Goal: Task Accomplishment & Management: Manage account settings

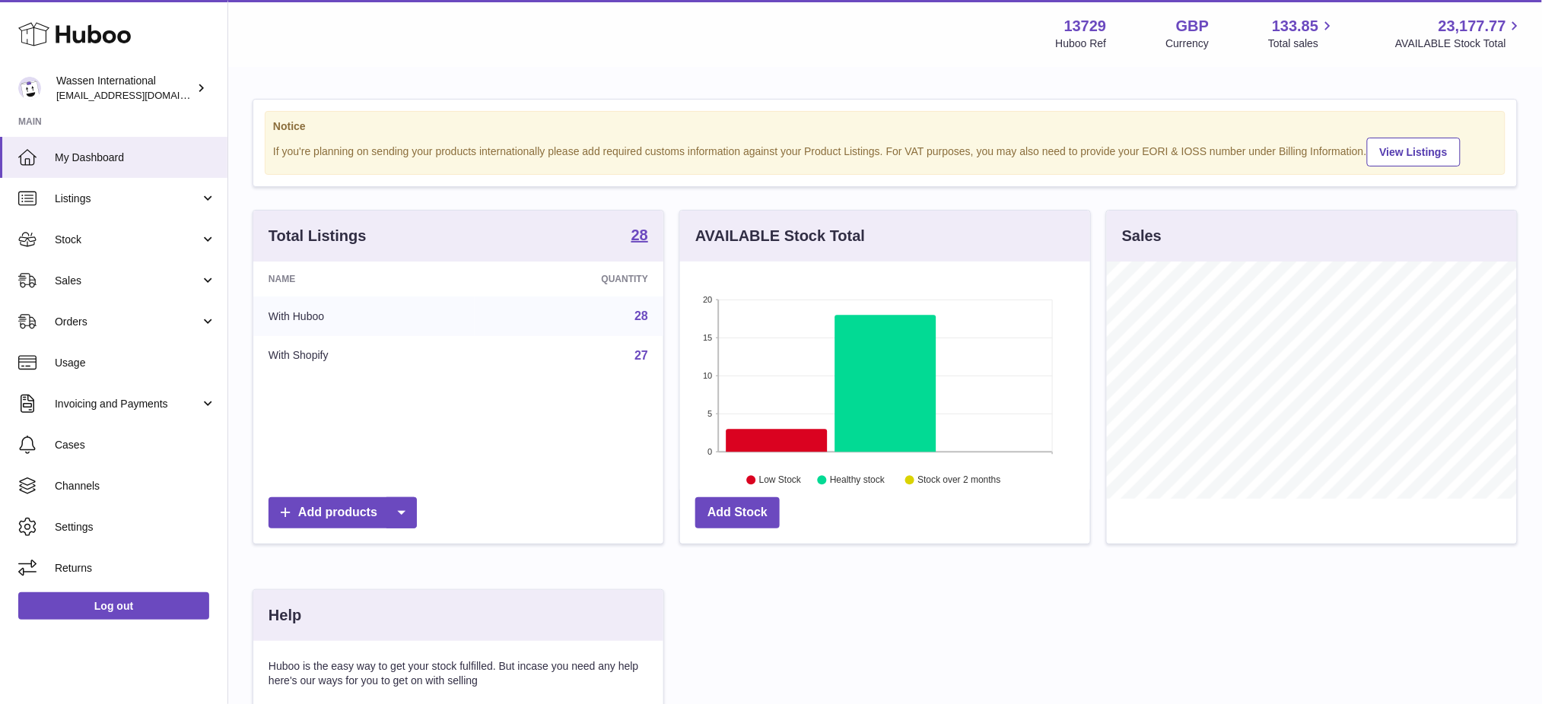
scroll to position [237, 410]
click at [633, 243] on strong "28" at bounding box center [639, 234] width 17 height 15
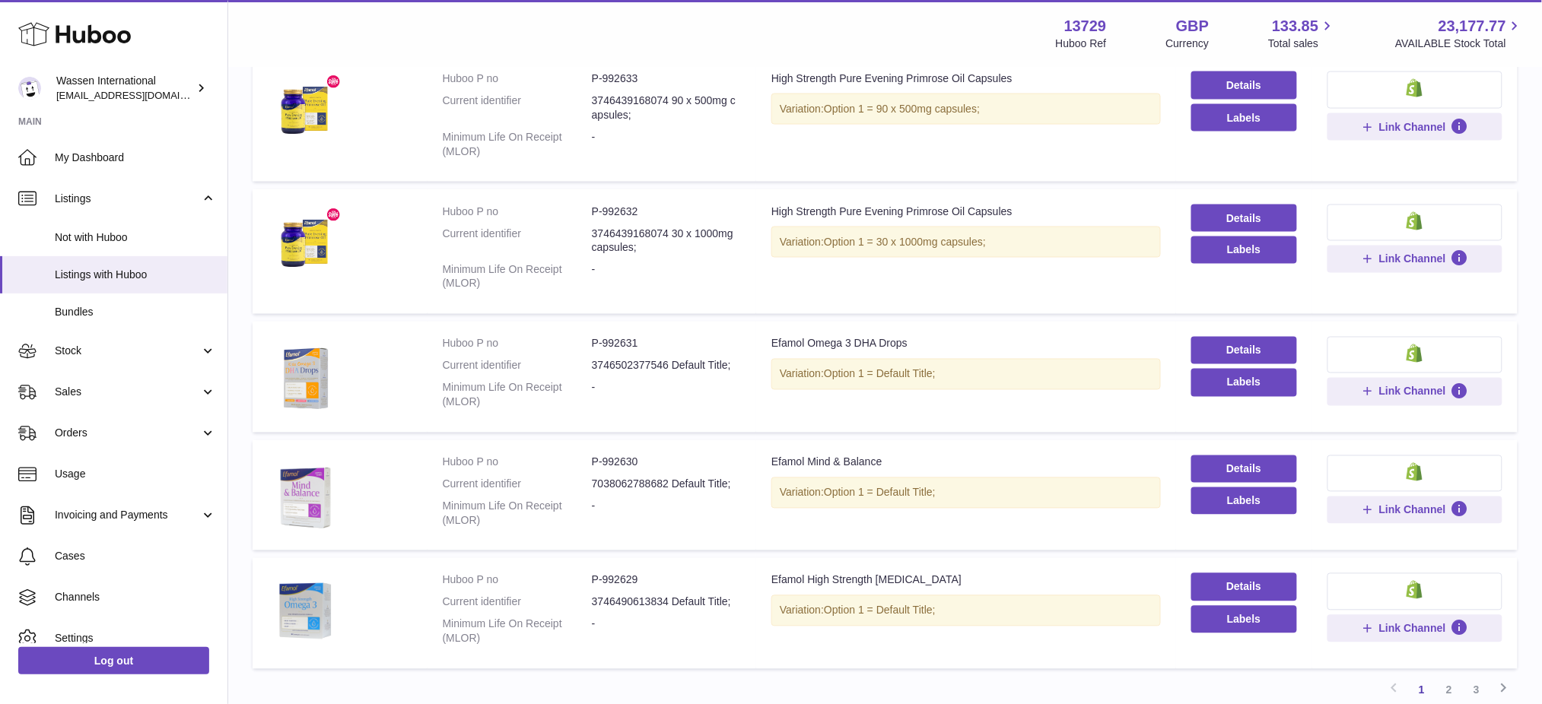
scroll to position [989, 0]
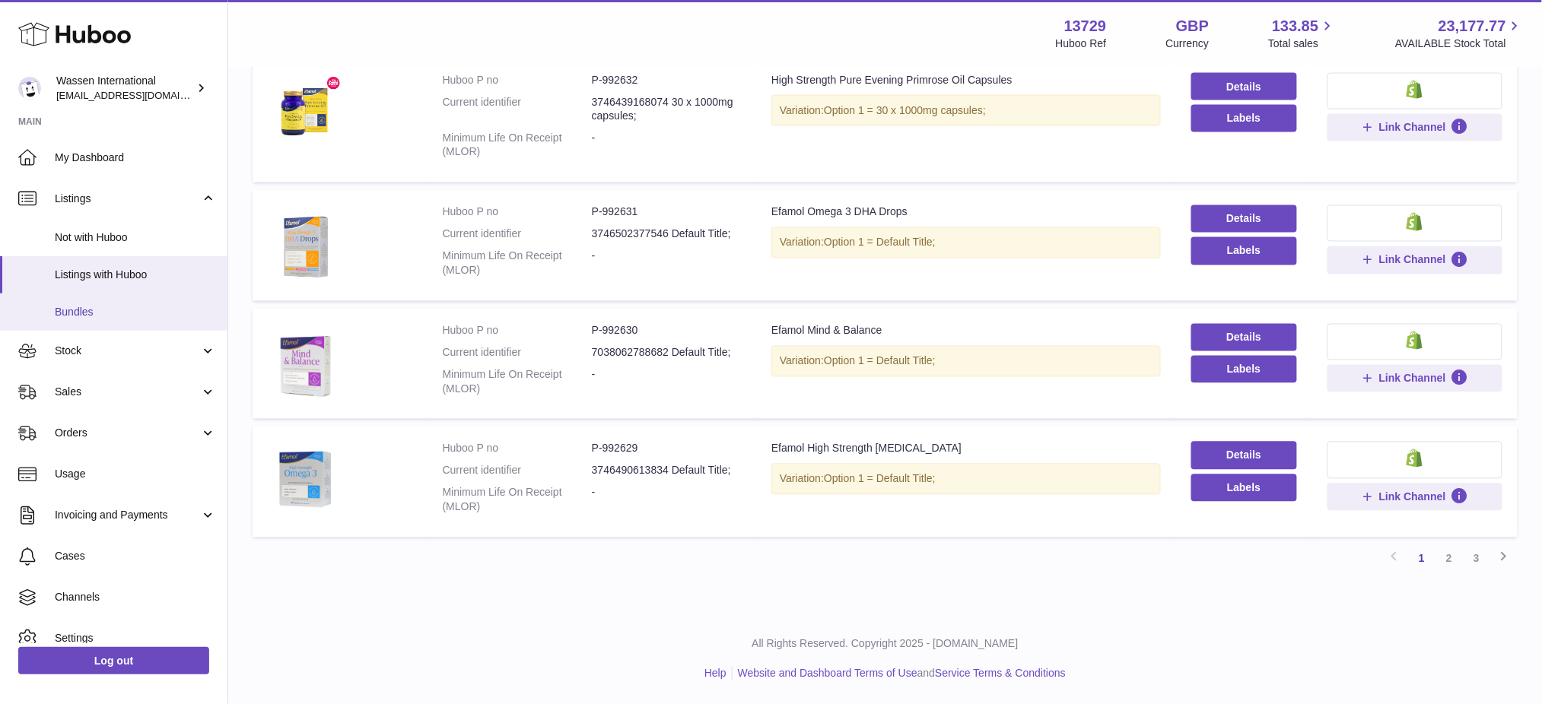
click at [55, 313] on span "Bundles" at bounding box center [135, 312] width 161 height 14
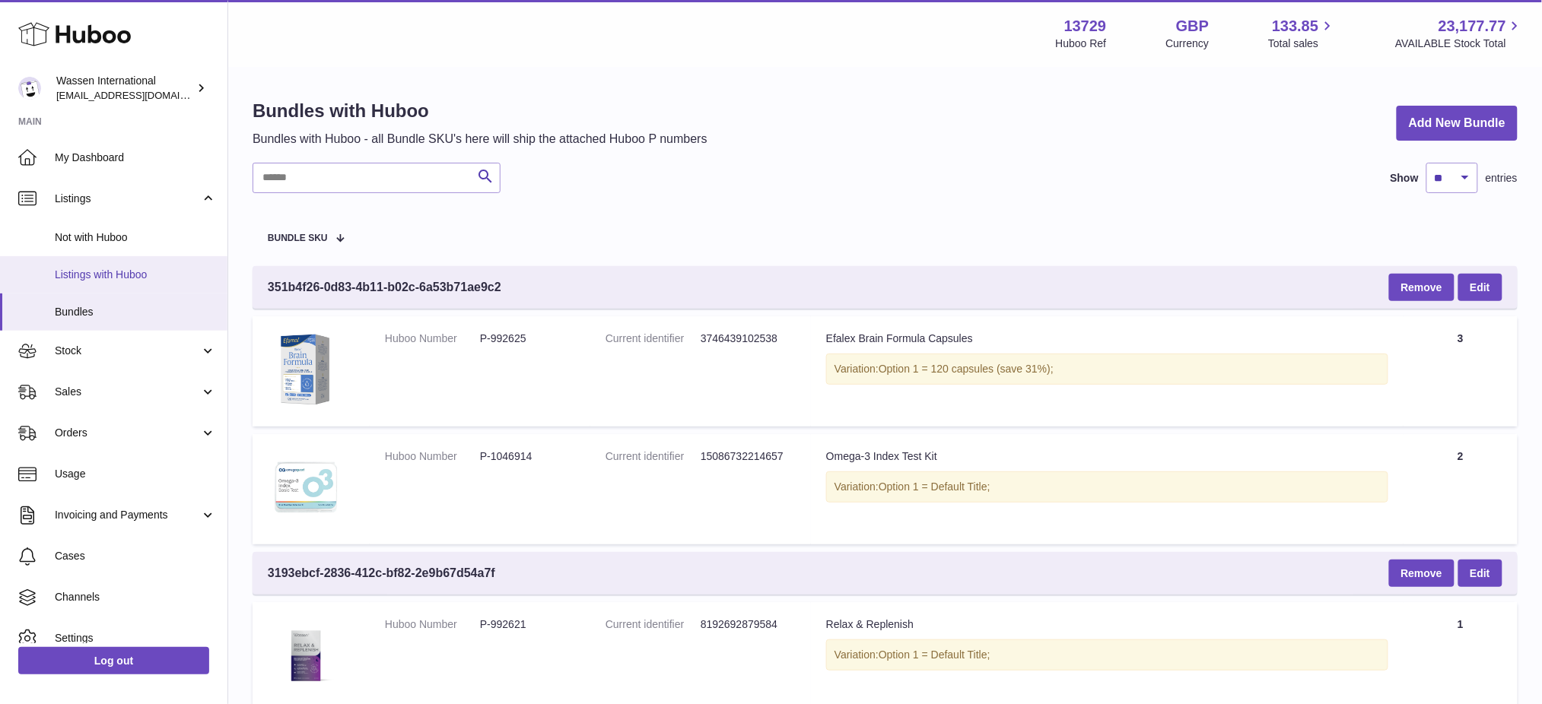
drag, startPoint x: 119, startPoint y: 278, endPoint x: 222, endPoint y: 281, distance: 102.7
click at [120, 278] on span "Listings with Huboo" at bounding box center [135, 275] width 161 height 14
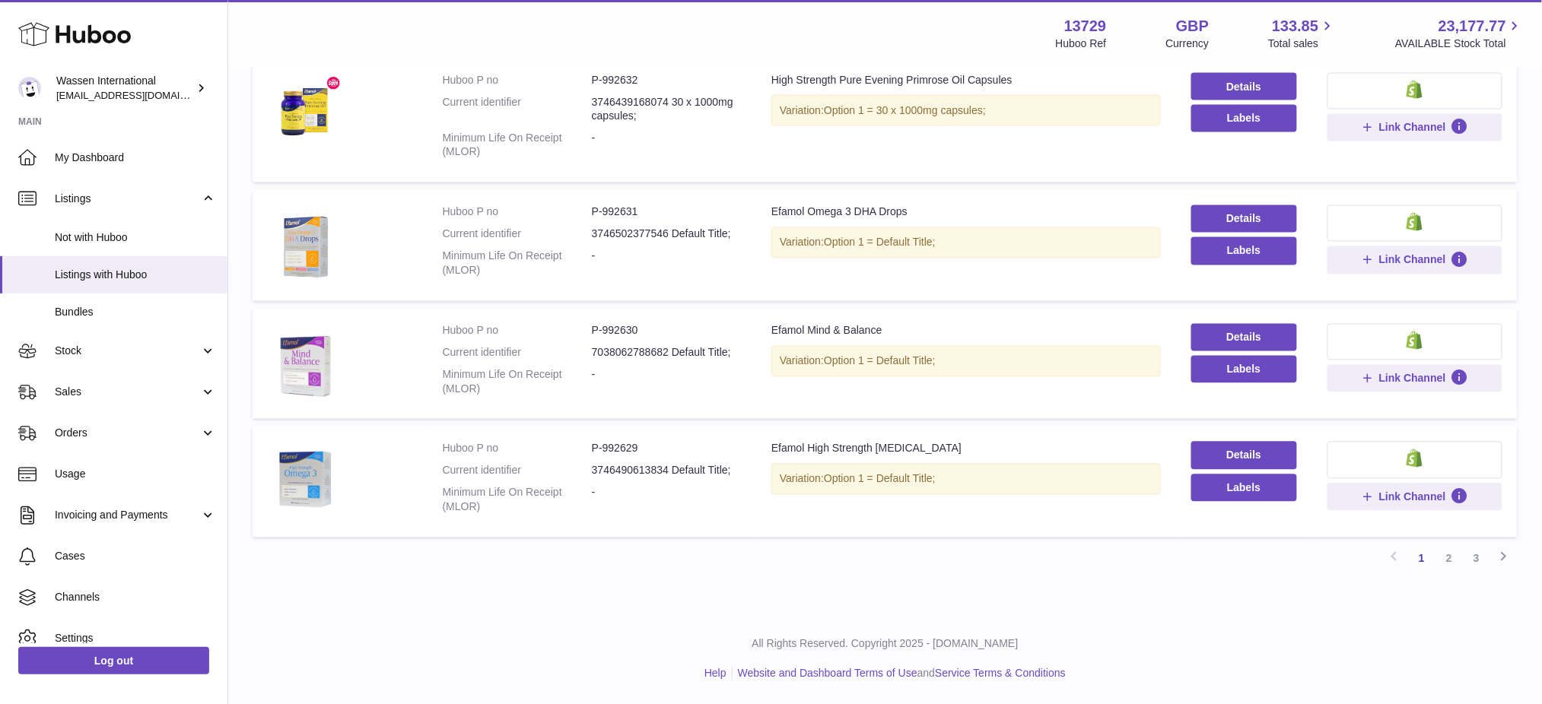
scroll to position [989, 0]
click at [1452, 553] on link "2" at bounding box center [1448, 558] width 27 height 27
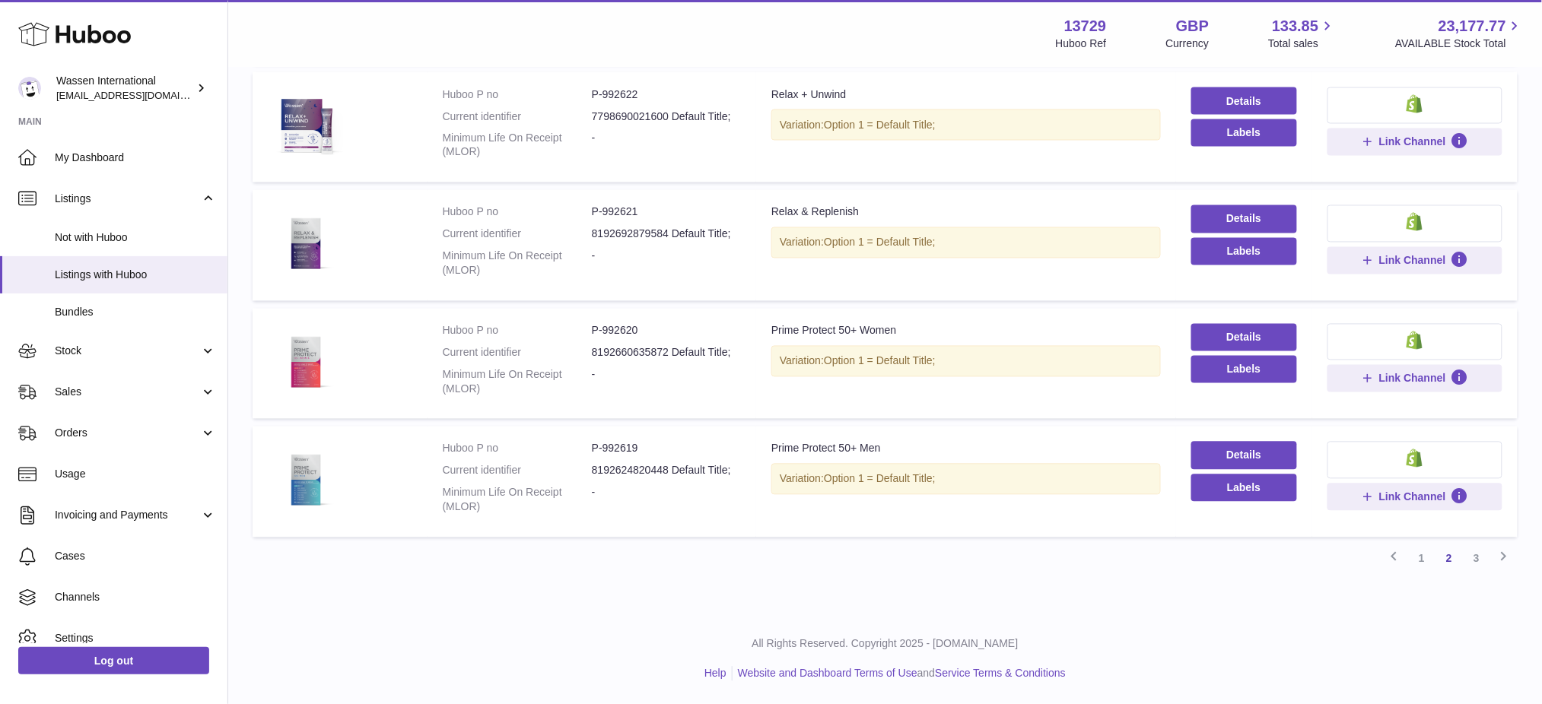
scroll to position [1018, 0]
click at [1483, 564] on link "3" at bounding box center [1476, 558] width 27 height 27
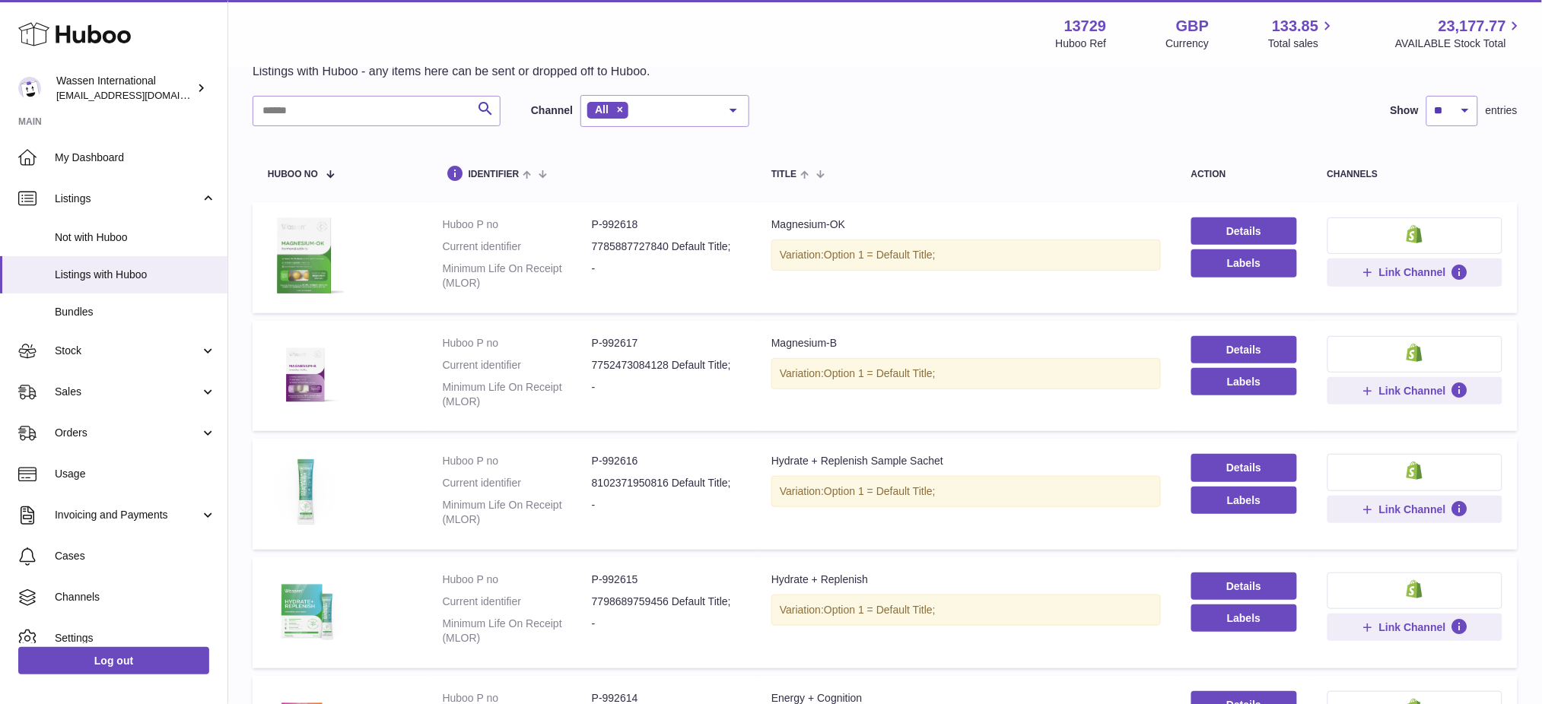
scroll to position [676, 0]
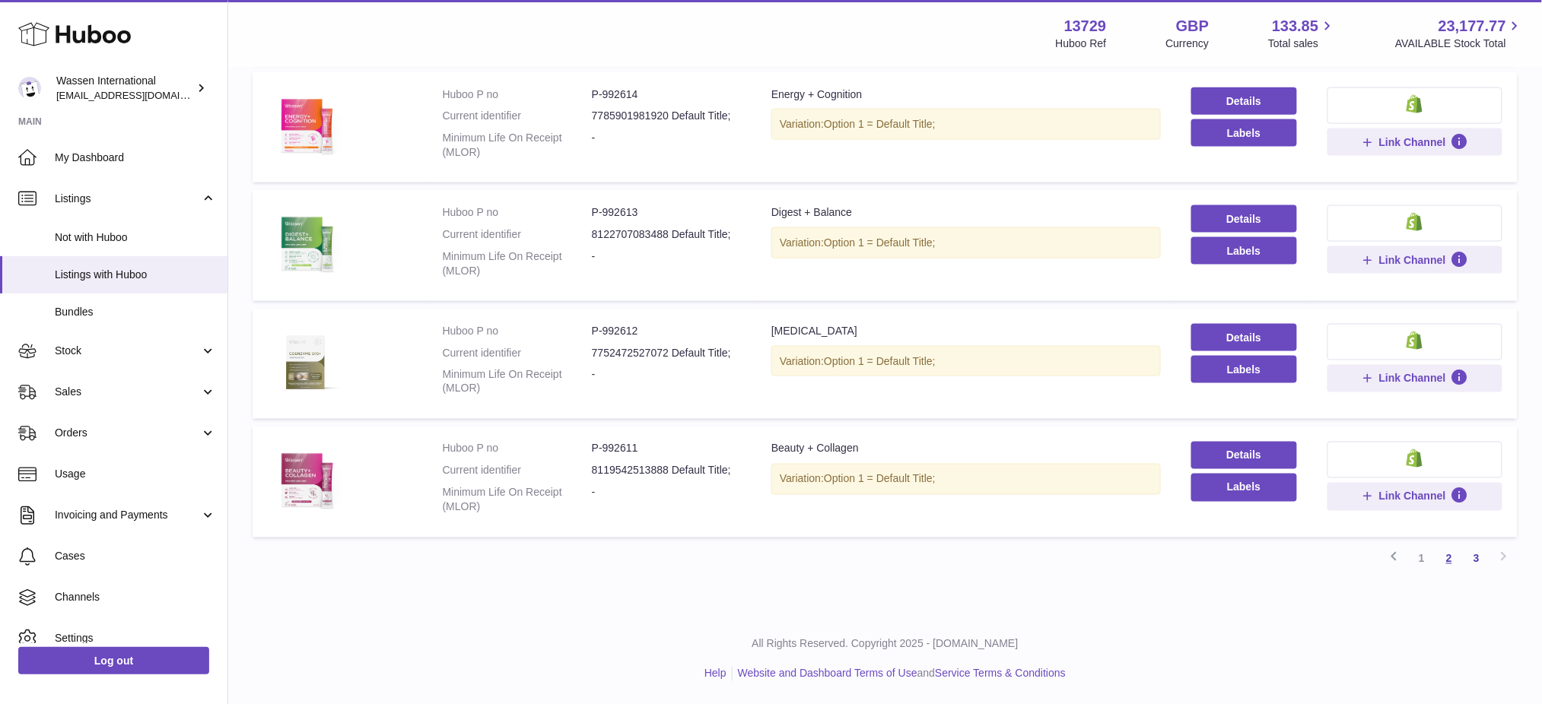
click at [1436, 573] on link "2" at bounding box center [1448, 558] width 27 height 27
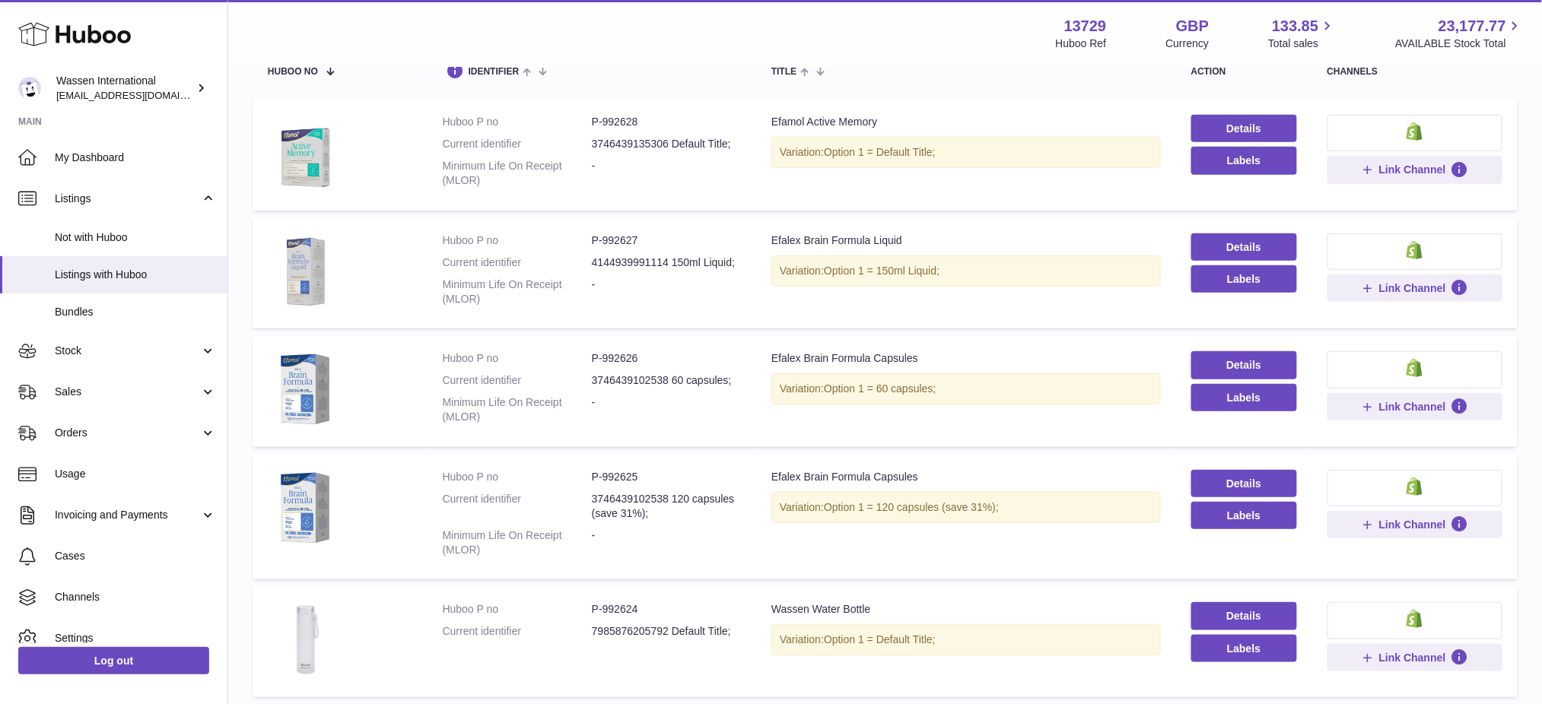
scroll to position [68, 0]
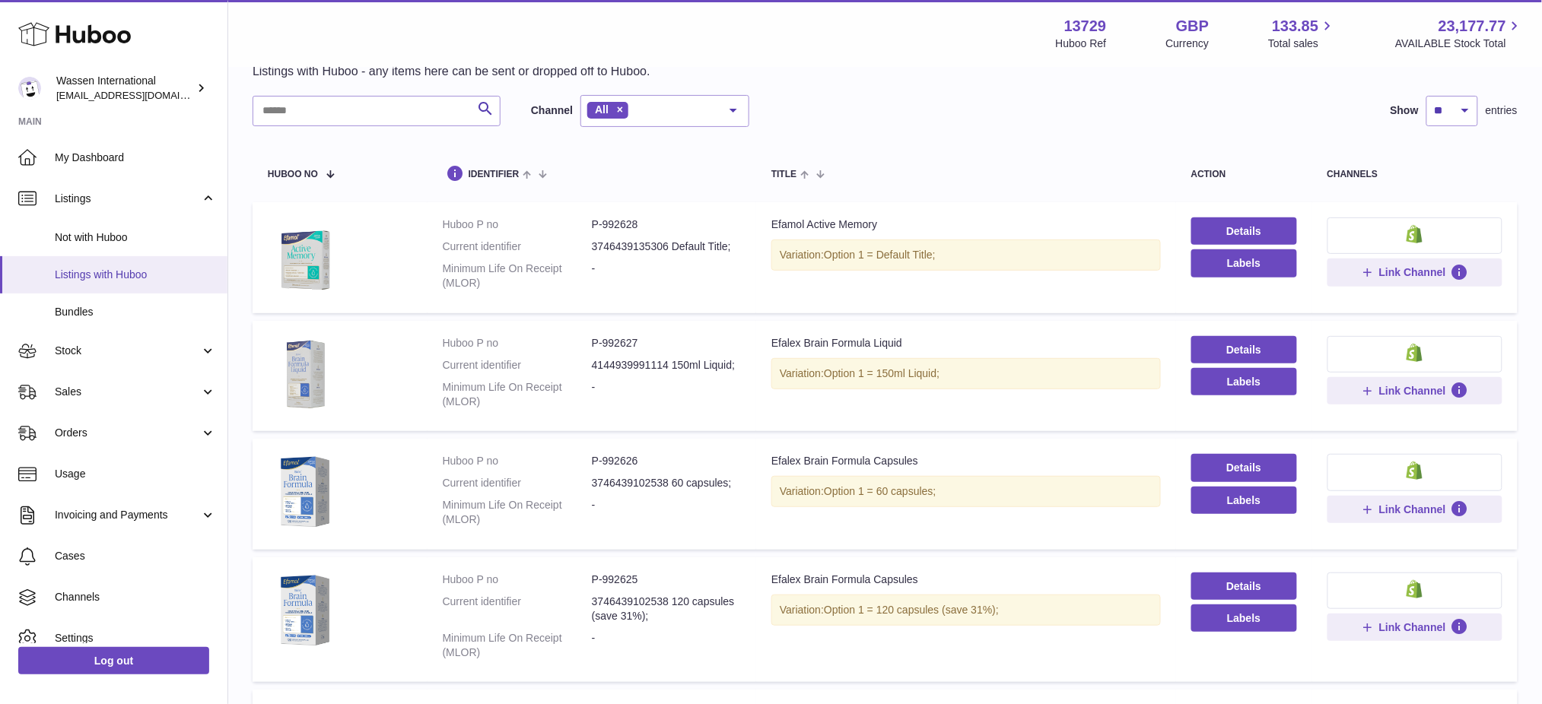
click at [126, 275] on span "Listings with Huboo" at bounding box center [135, 275] width 161 height 14
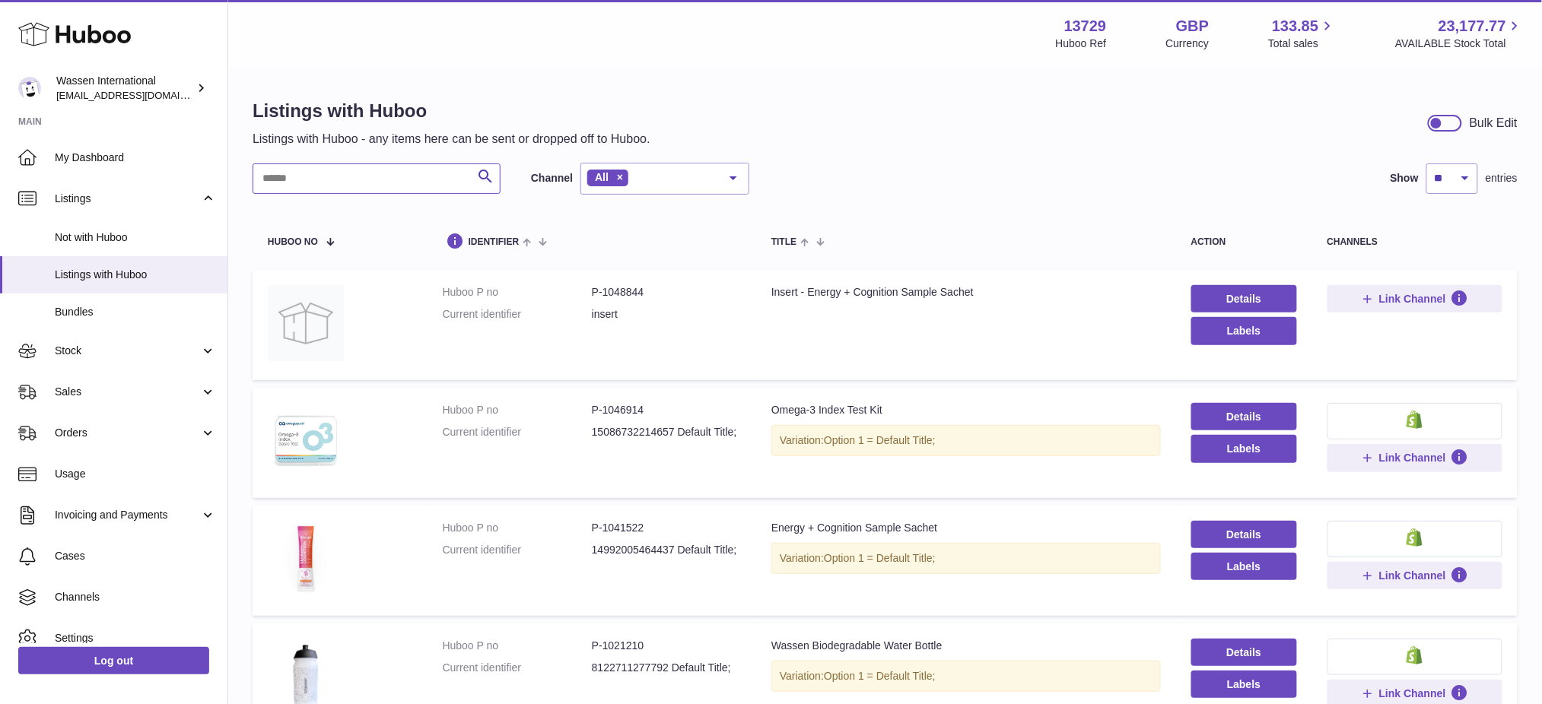
click at [335, 186] on input "text" at bounding box center [377, 179] width 248 height 30
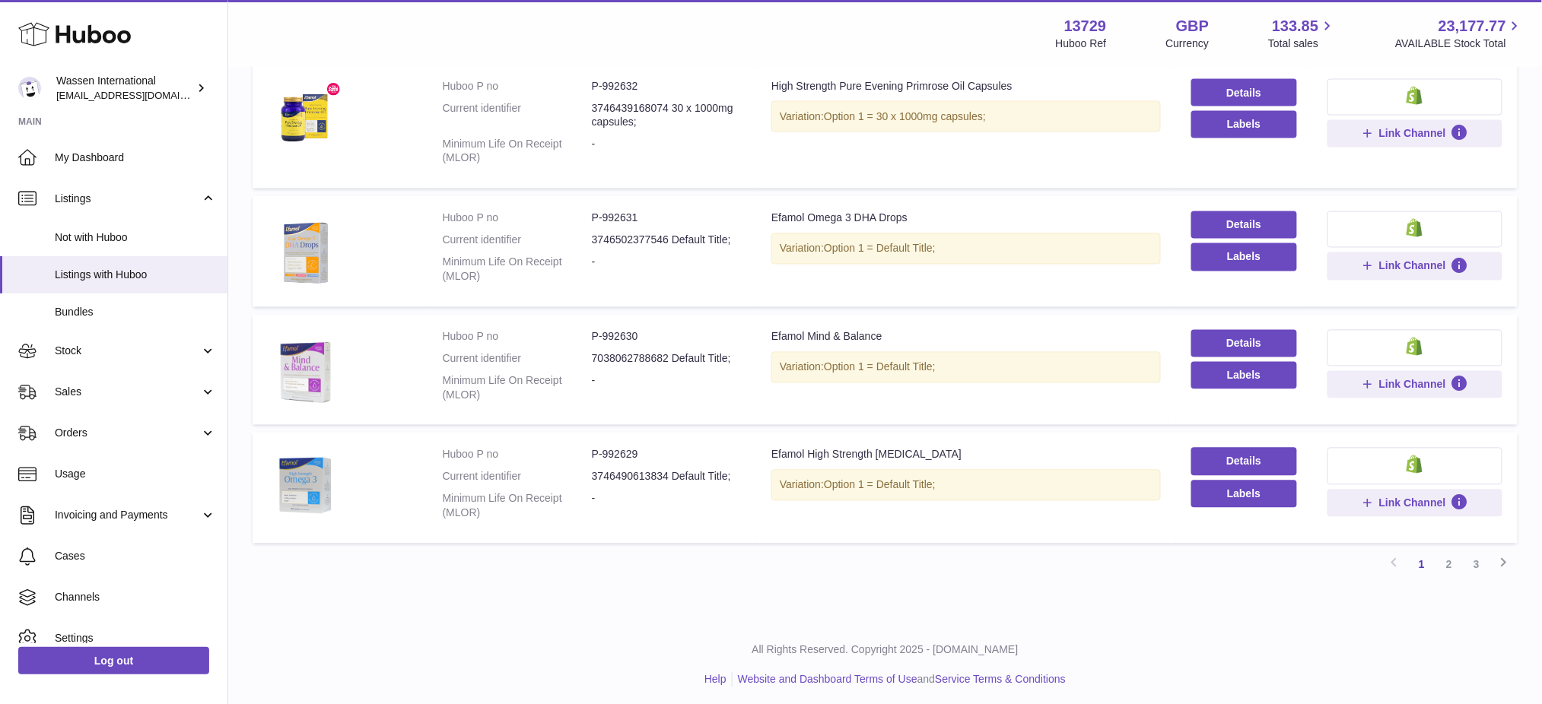
scroll to position [989, 0]
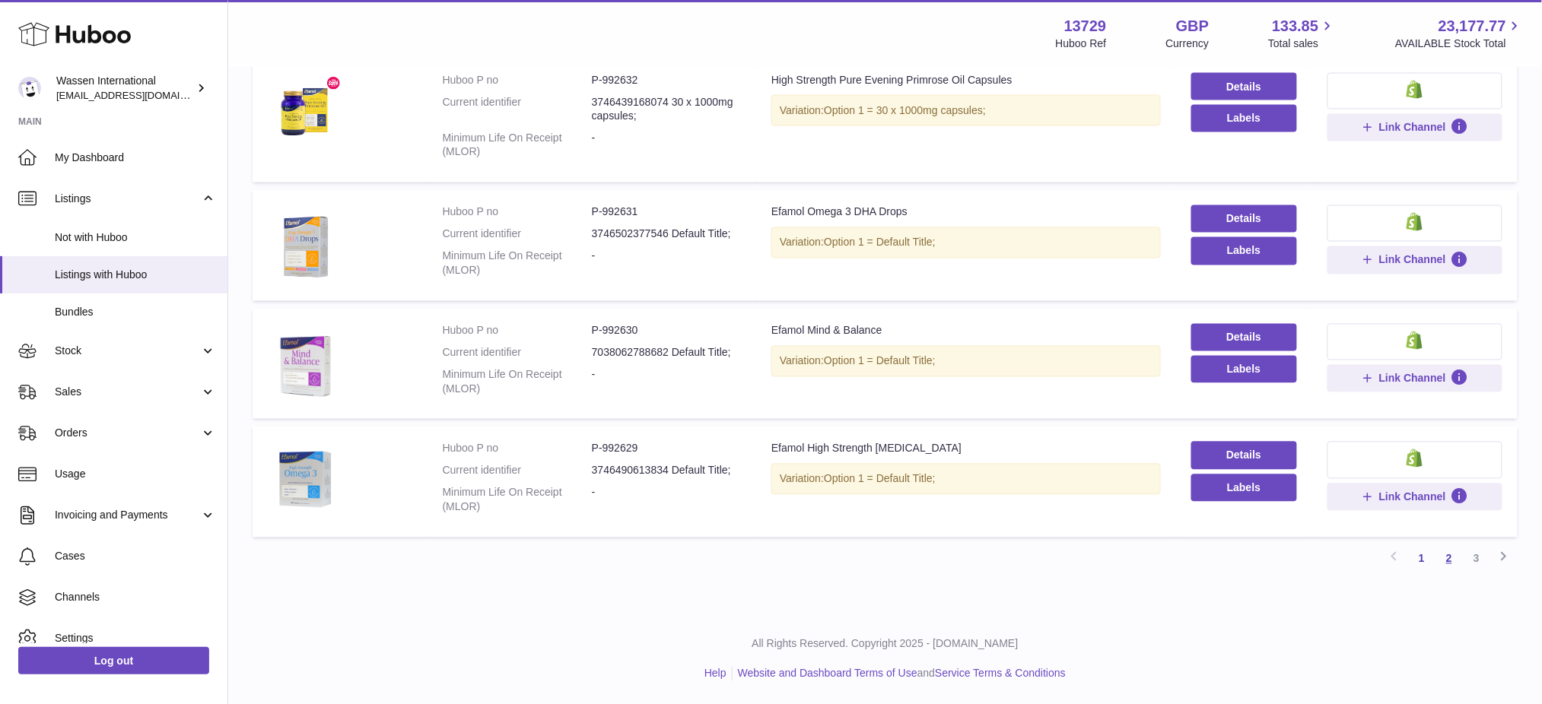
click at [1451, 558] on link "2" at bounding box center [1448, 558] width 27 height 27
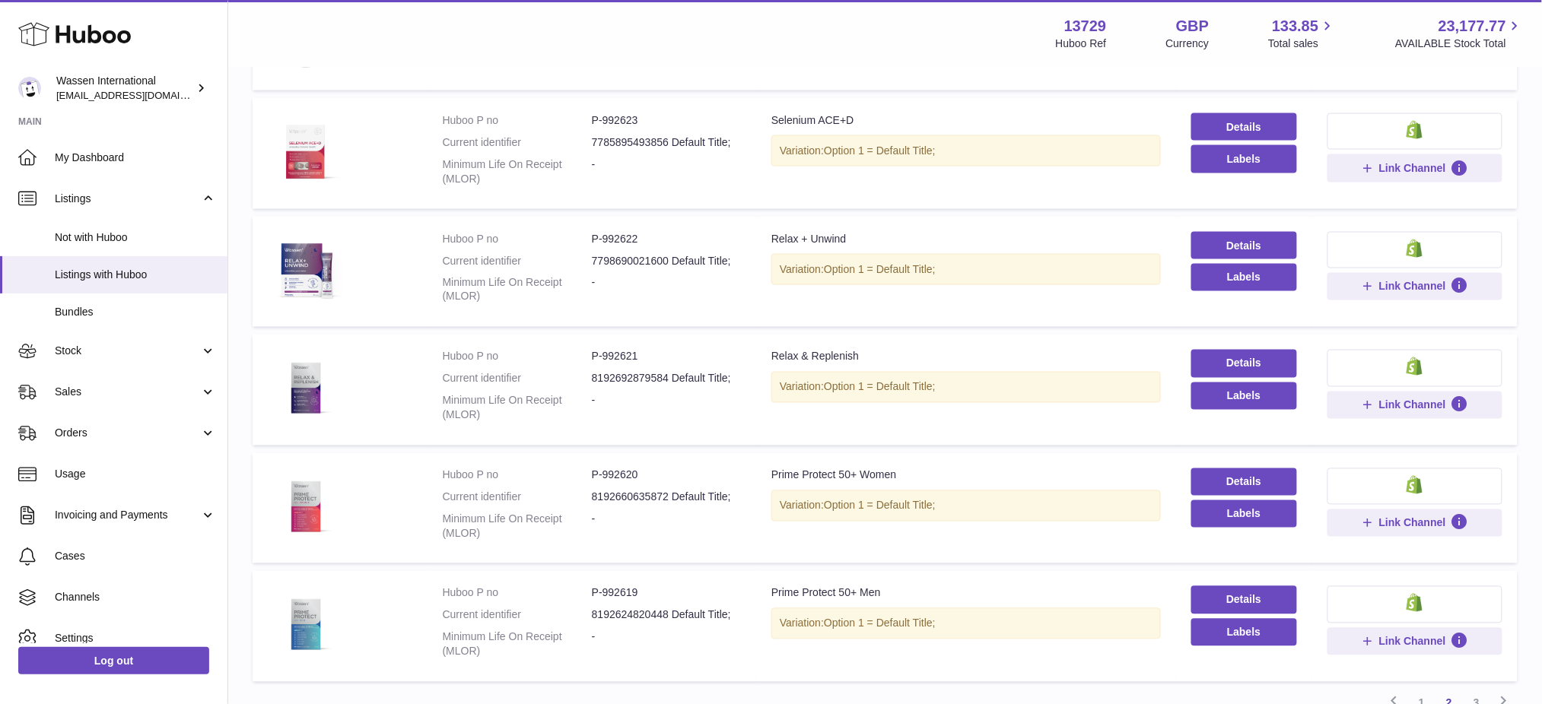
scroll to position [1018, 0]
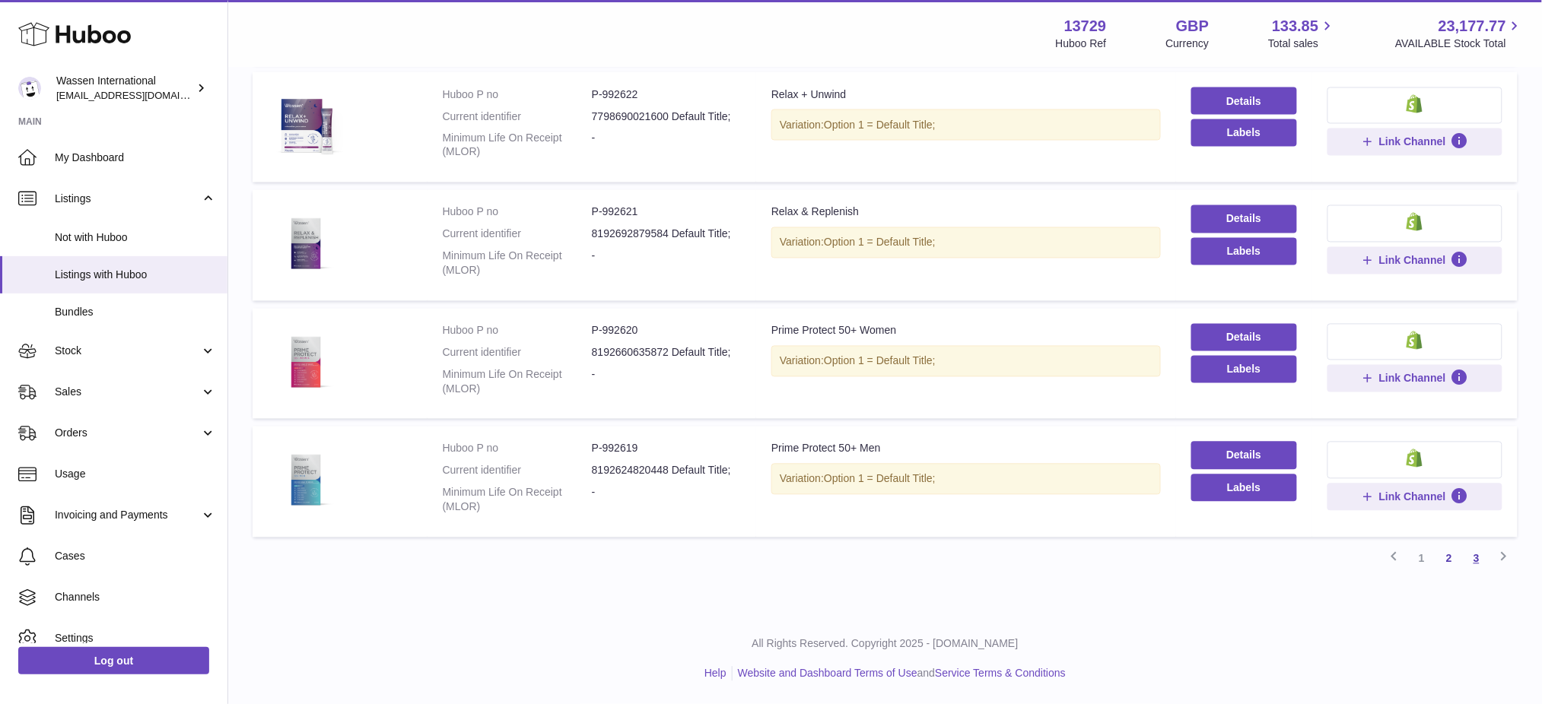
click at [1477, 563] on link "3" at bounding box center [1476, 558] width 27 height 27
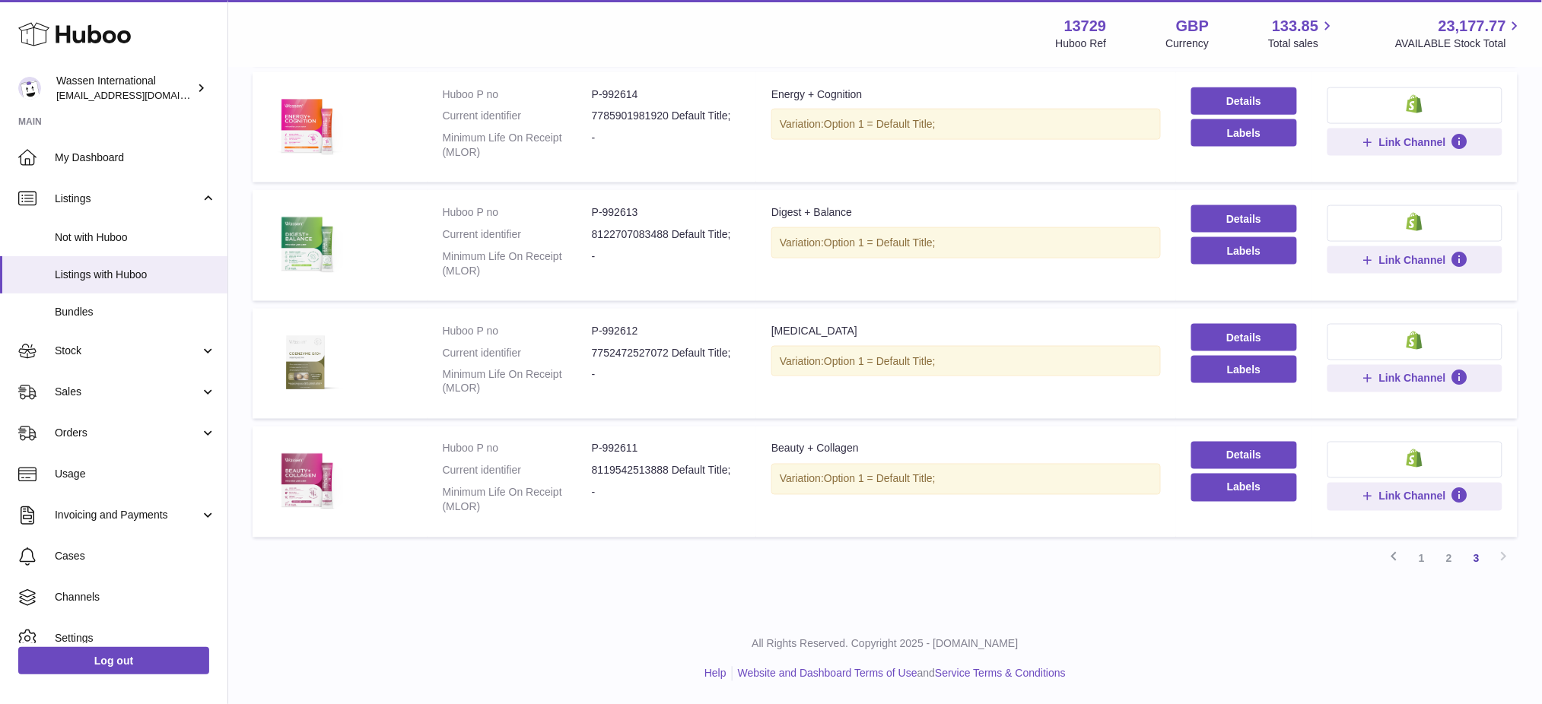
scroll to position [725, 0]
click at [1429, 558] on link "1" at bounding box center [1421, 558] width 27 height 27
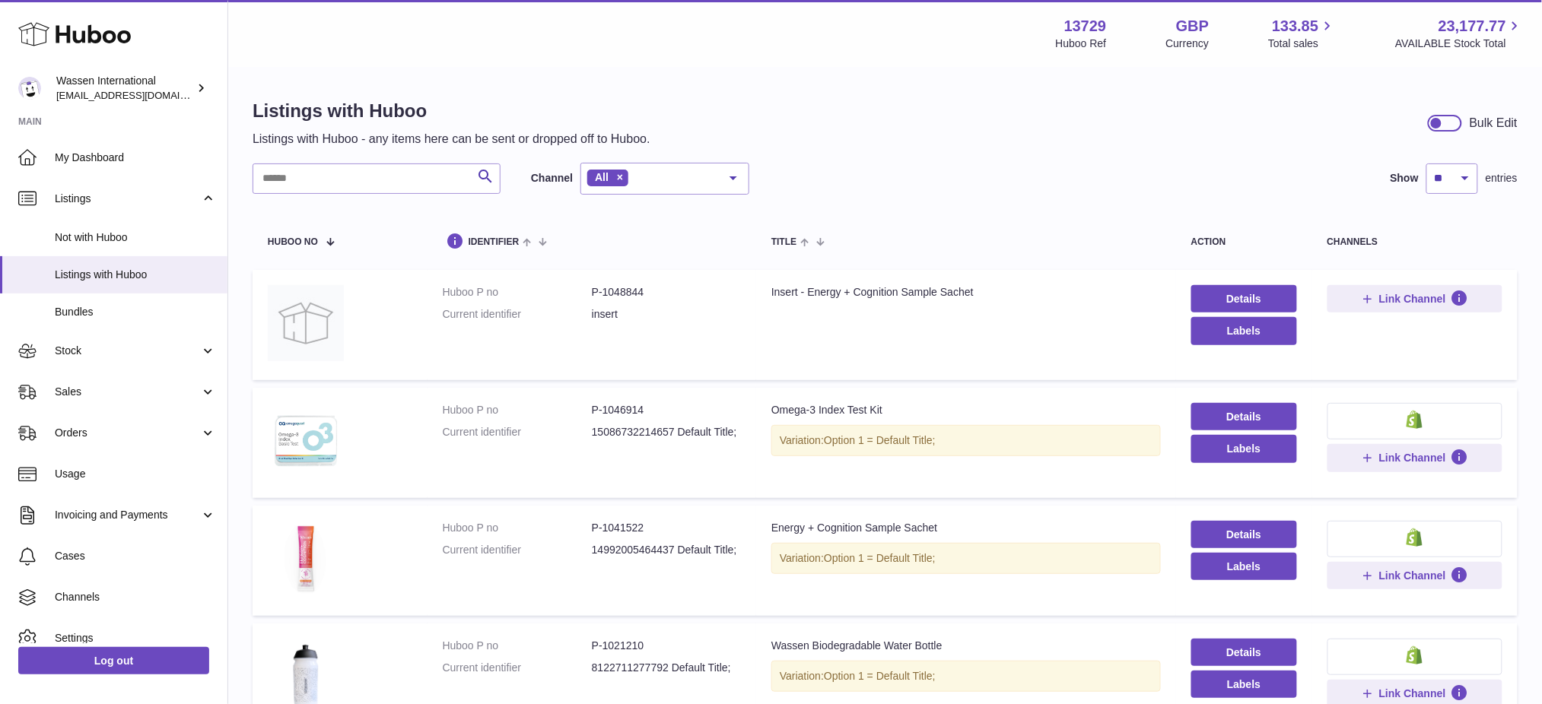
click at [307, 138] on p "Listings with Huboo - any items here can be sent or dropped off to Huboo." at bounding box center [452, 139] width 398 height 17
drag, startPoint x: 309, startPoint y: 169, endPoint x: 278, endPoint y: 187, distance: 36.1
click at [310, 170] on input "text" at bounding box center [377, 179] width 248 height 30
type input "**********"
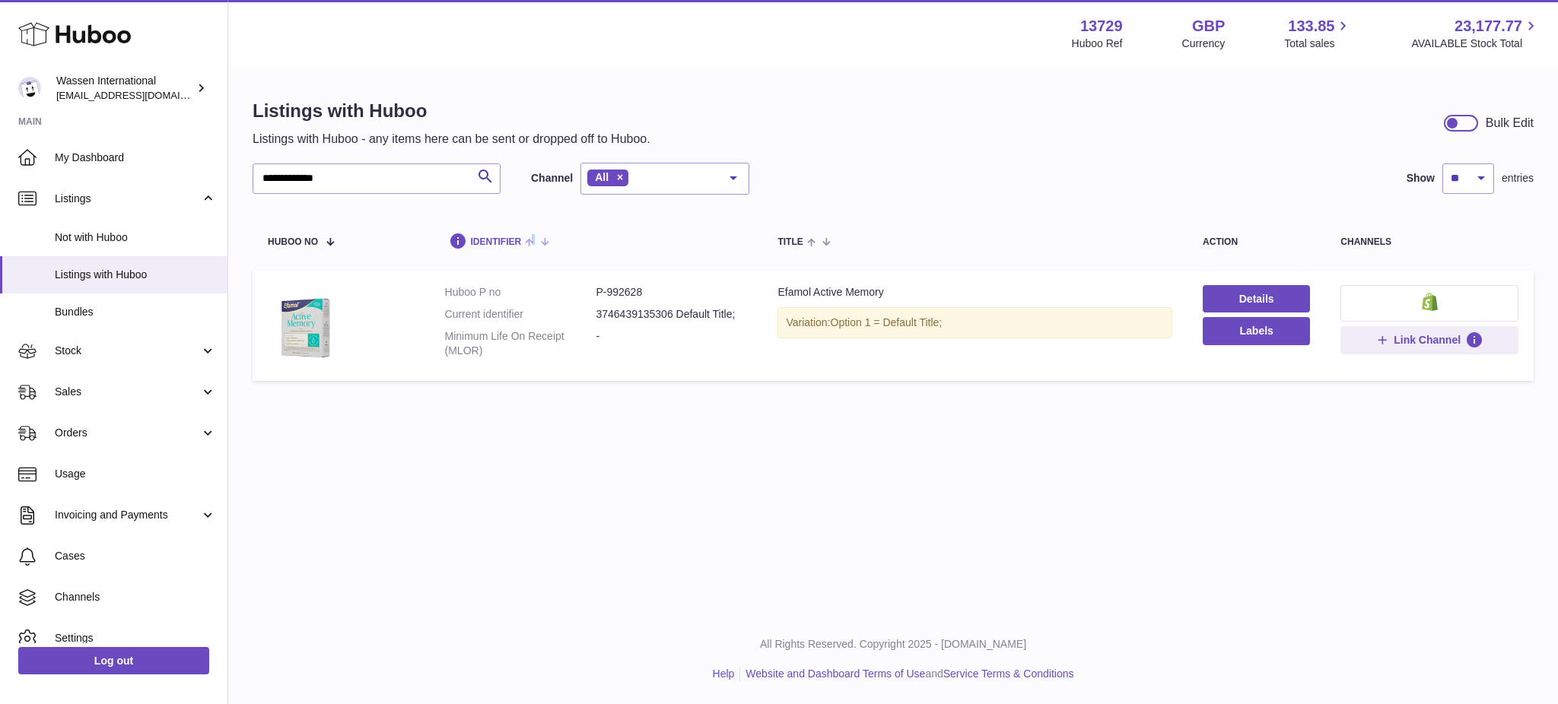
drag, startPoint x: 742, startPoint y: 255, endPoint x: 715, endPoint y: 243, distance: 29.7
click at [715, 243] on th "identifier" at bounding box center [596, 240] width 333 height 45
click at [617, 296] on dd "P-992628" at bounding box center [671, 292] width 151 height 14
click at [616, 295] on dd "P-992628" at bounding box center [671, 292] width 151 height 14
copy dd "992628"
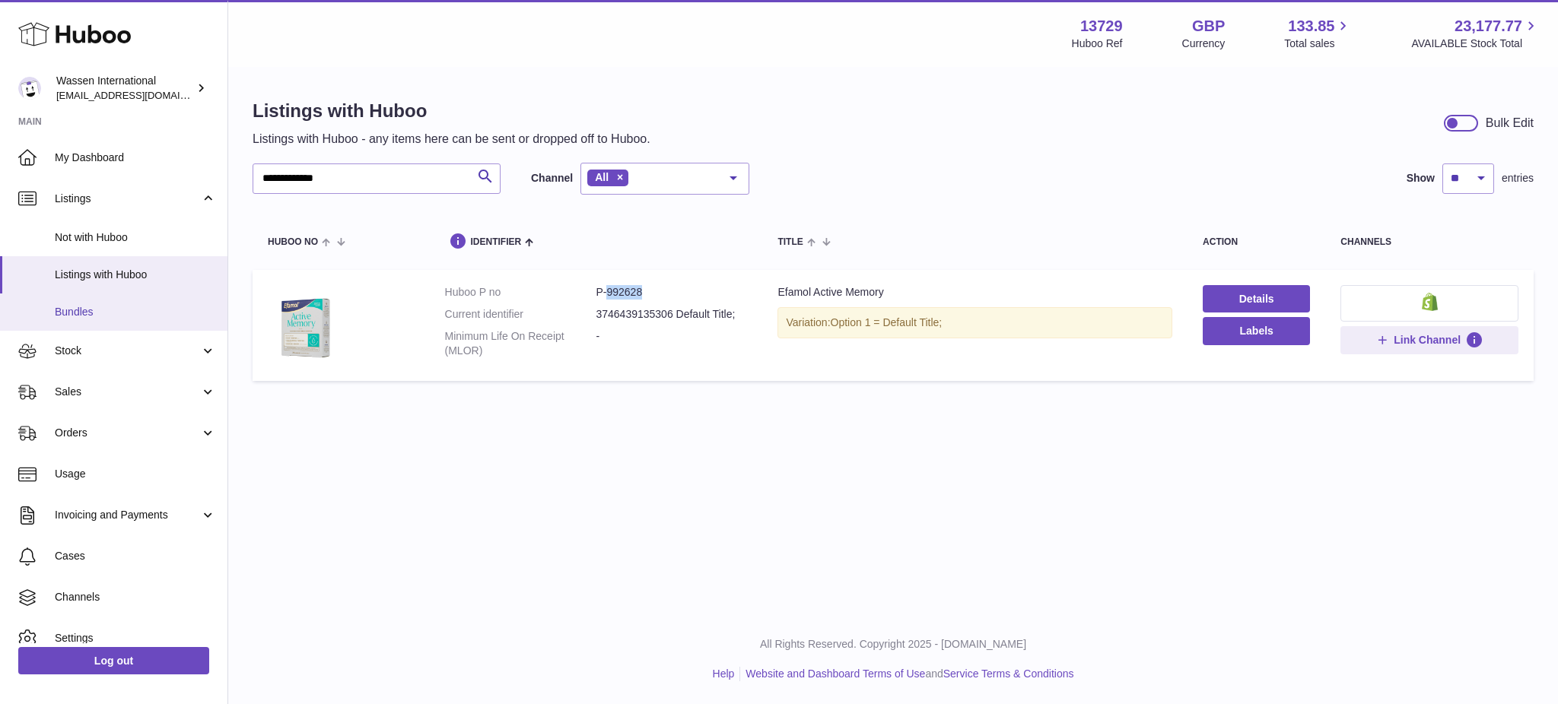
click at [77, 312] on span "Bundles" at bounding box center [135, 312] width 161 height 14
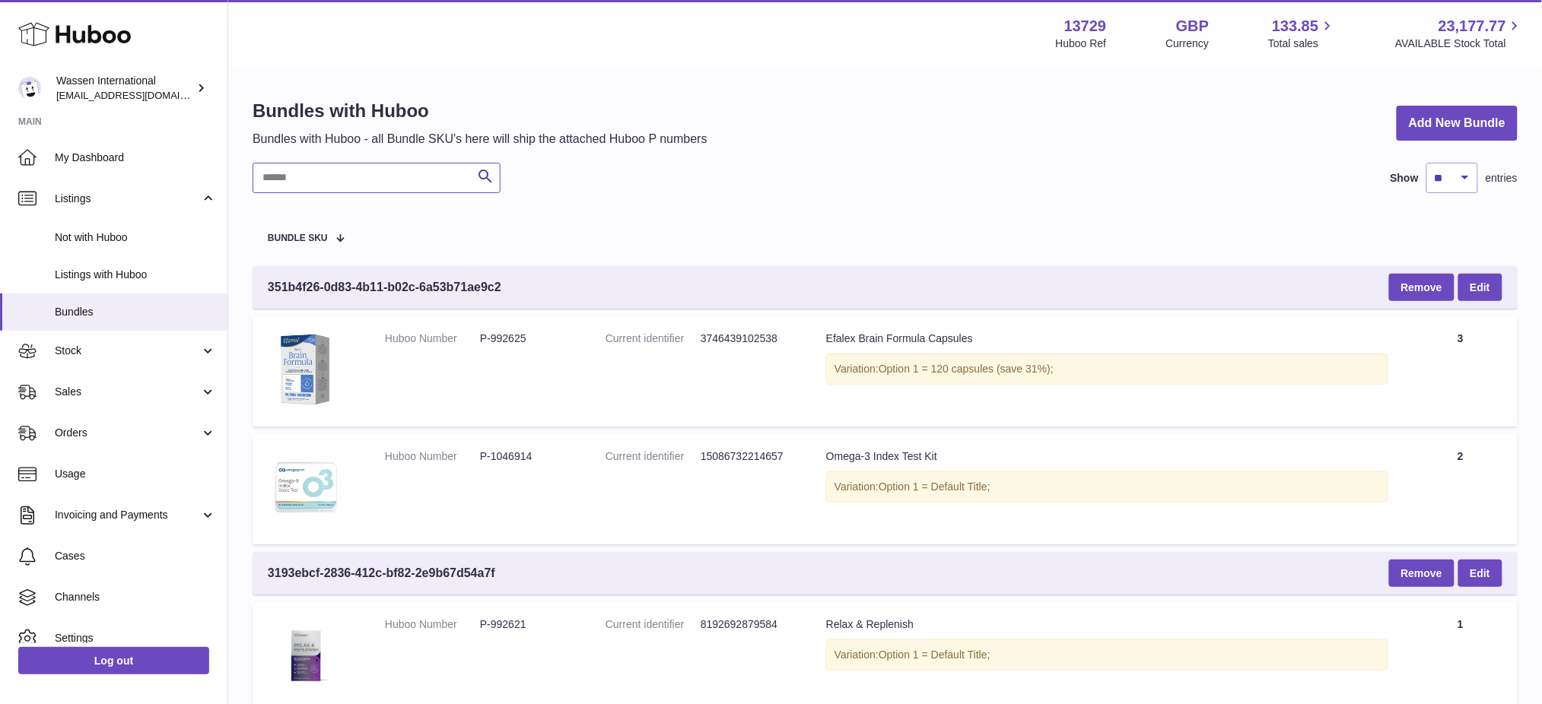
click at [341, 174] on input "text" at bounding box center [377, 178] width 248 height 30
paste input "******"
type input "******"
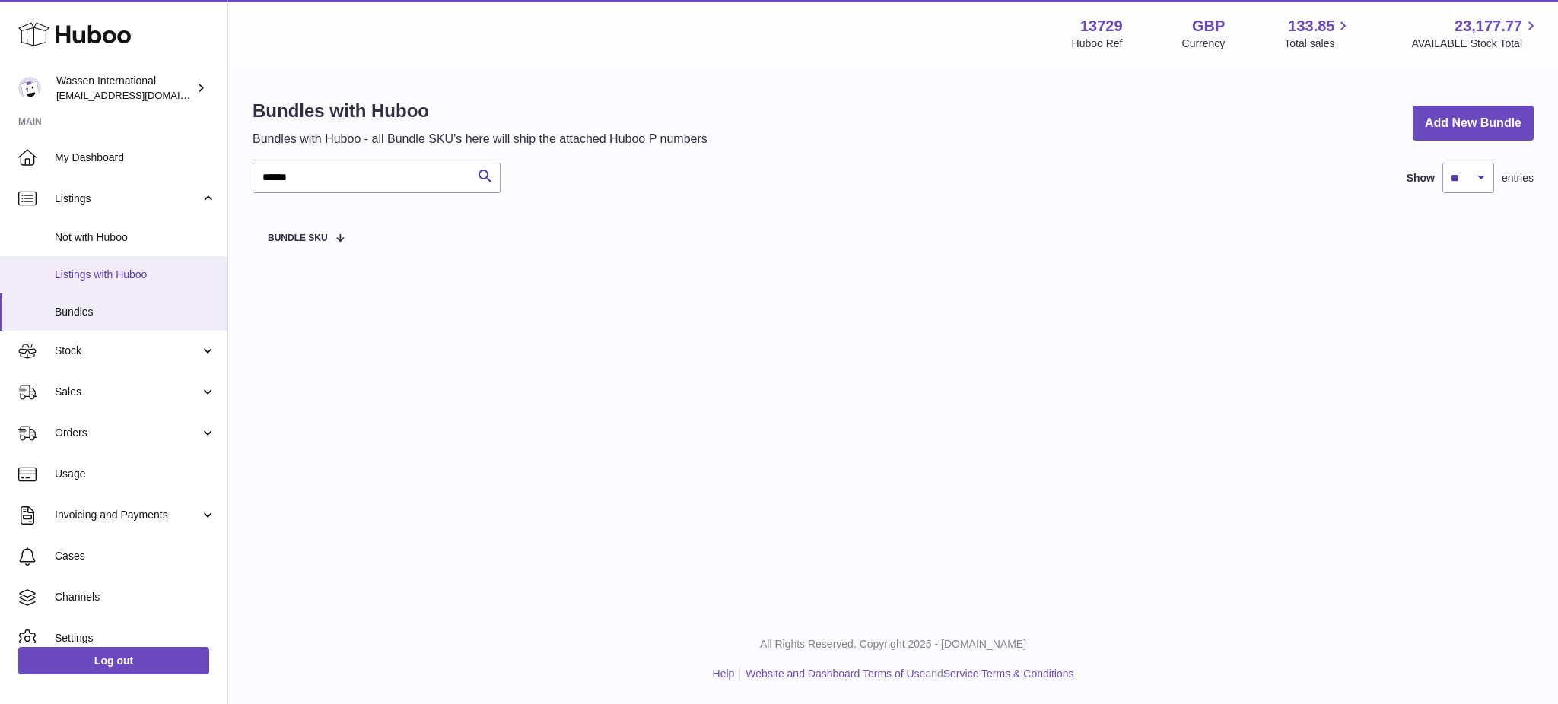
click at [111, 275] on span "Listings with Huboo" at bounding box center [135, 275] width 161 height 14
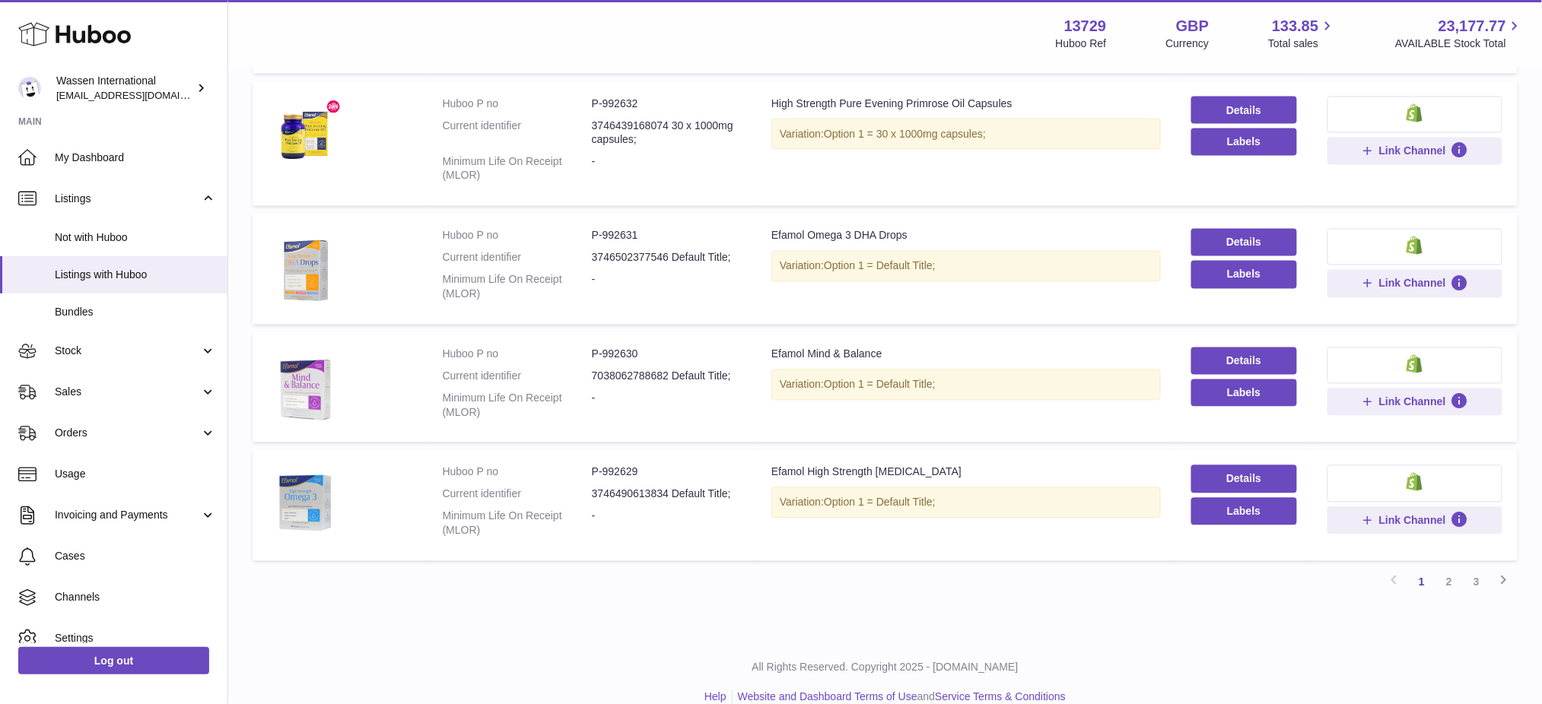
scroll to position [989, 0]
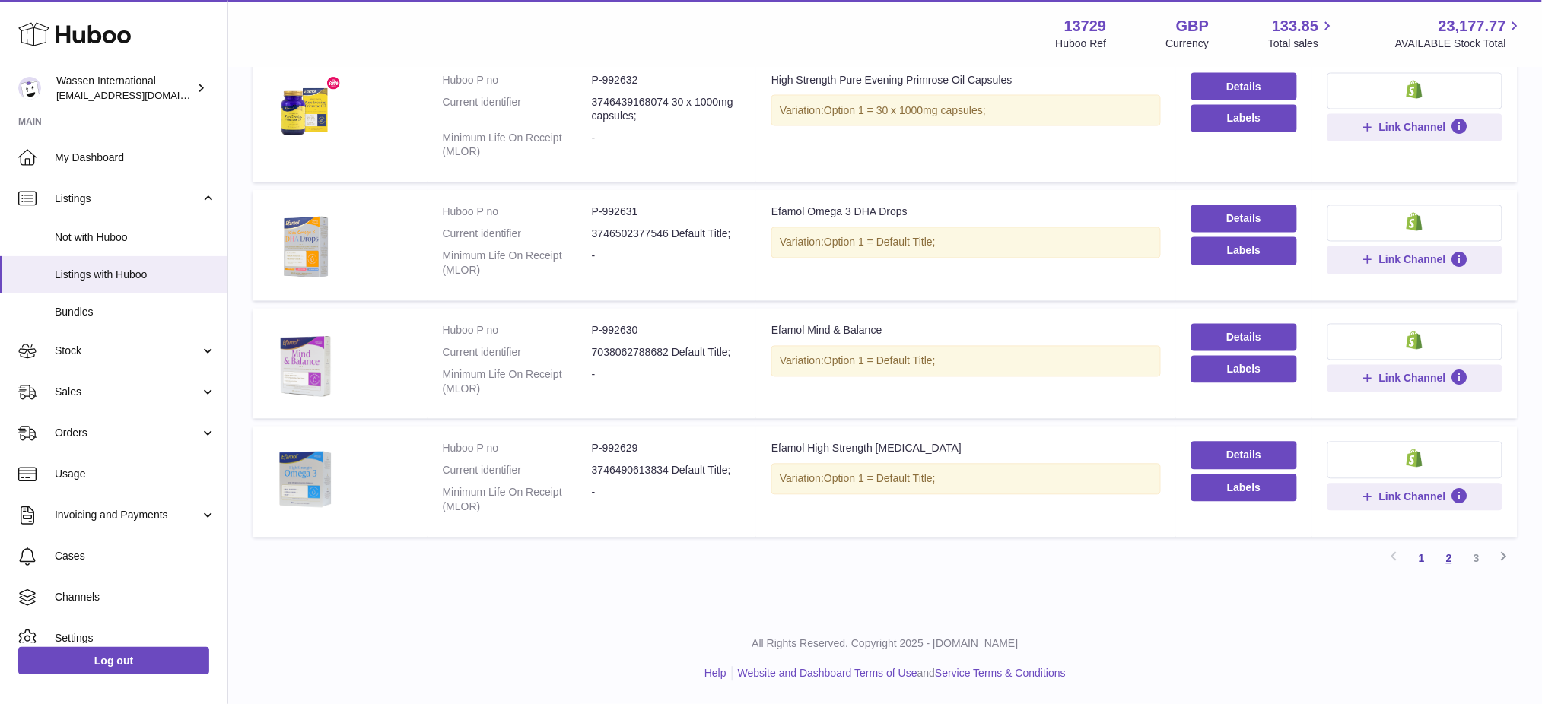
click at [1456, 564] on link "2" at bounding box center [1448, 558] width 27 height 27
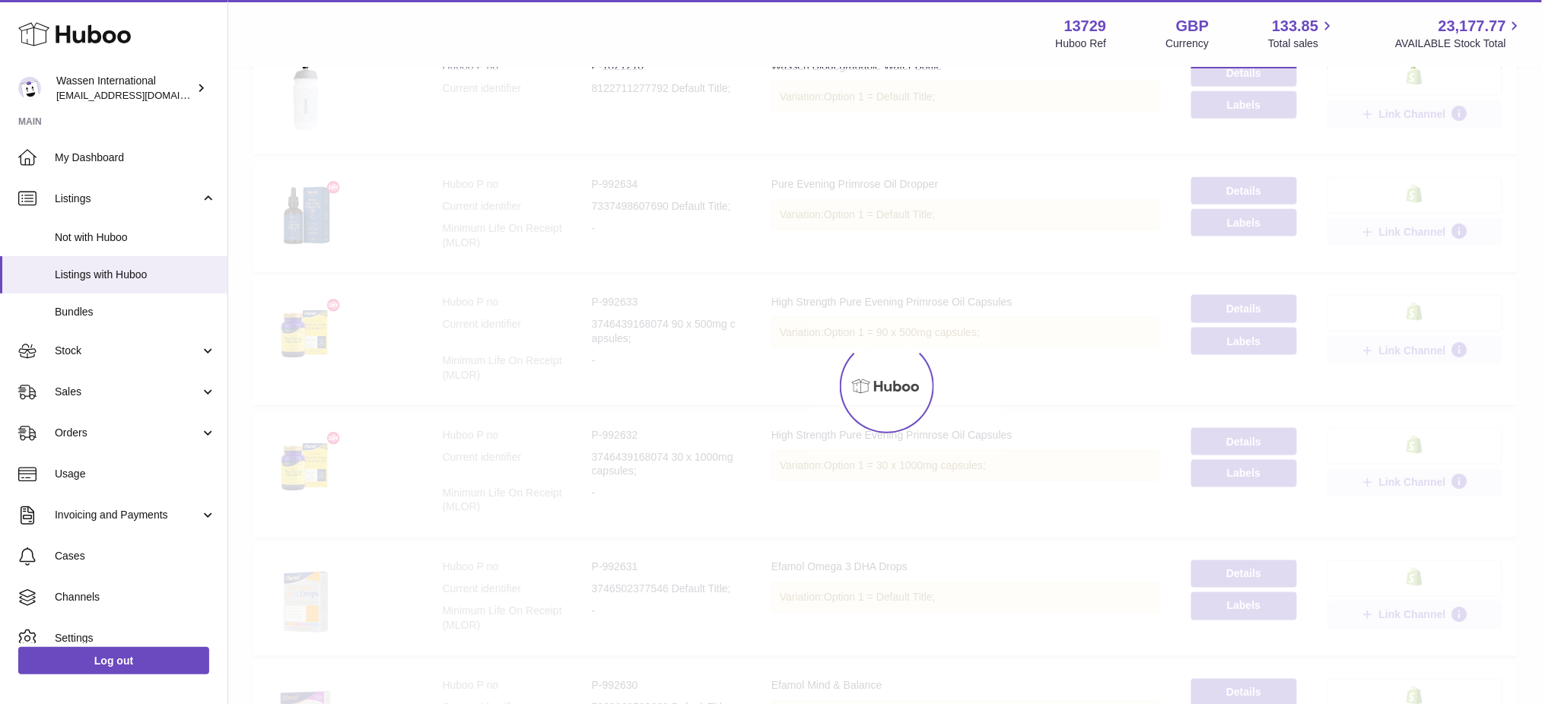
scroll to position [68, 0]
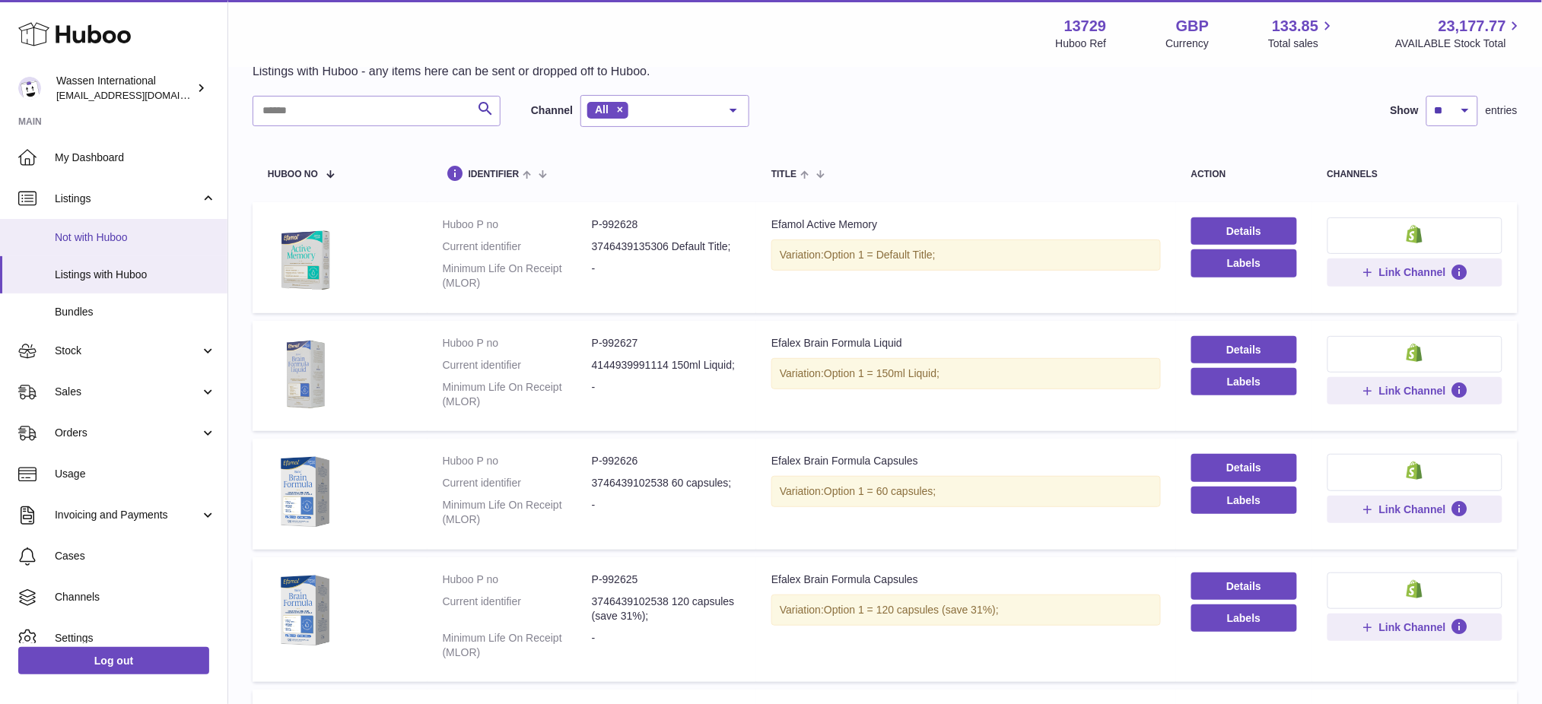
click at [126, 239] on span "Not with Huboo" at bounding box center [135, 237] width 161 height 14
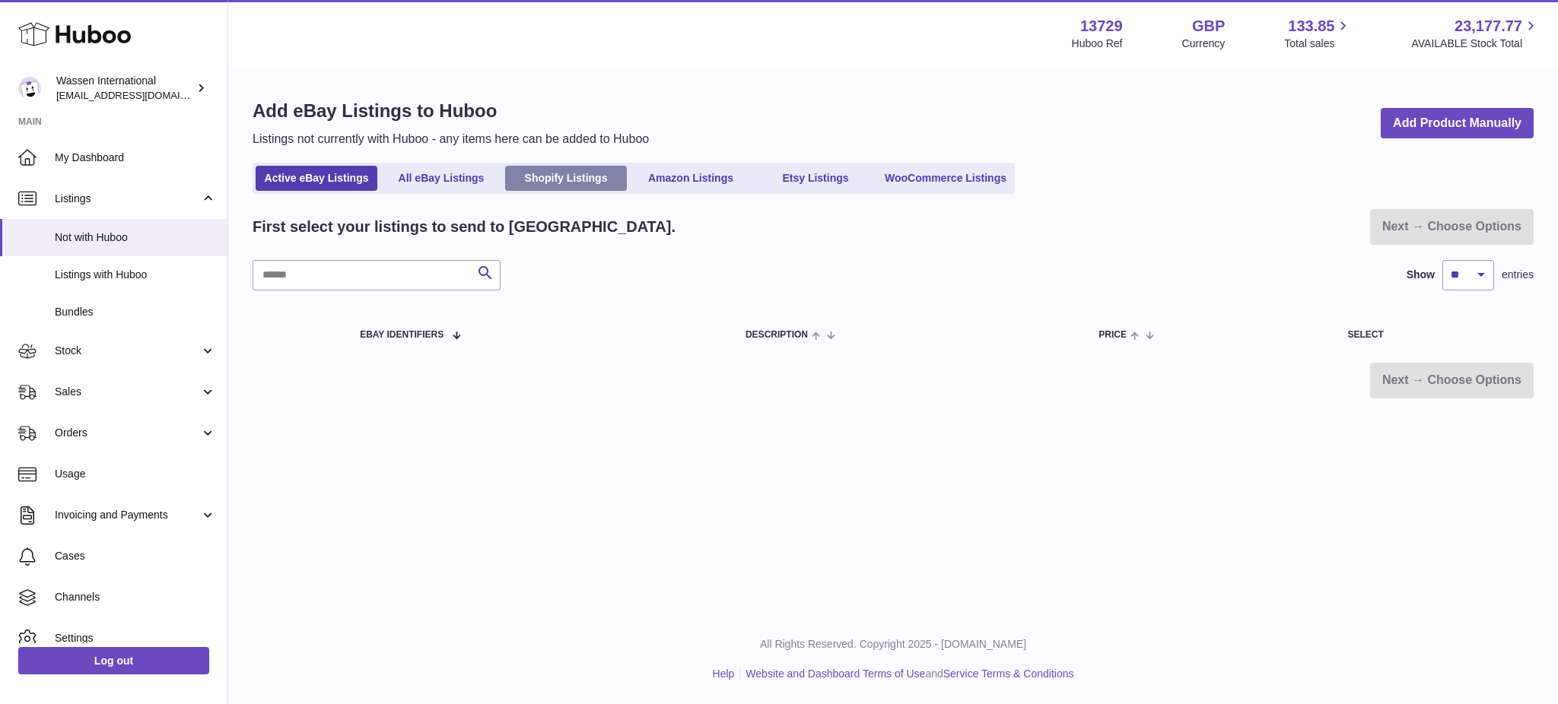
click at [562, 184] on link "Shopify Listings" at bounding box center [566, 178] width 122 height 25
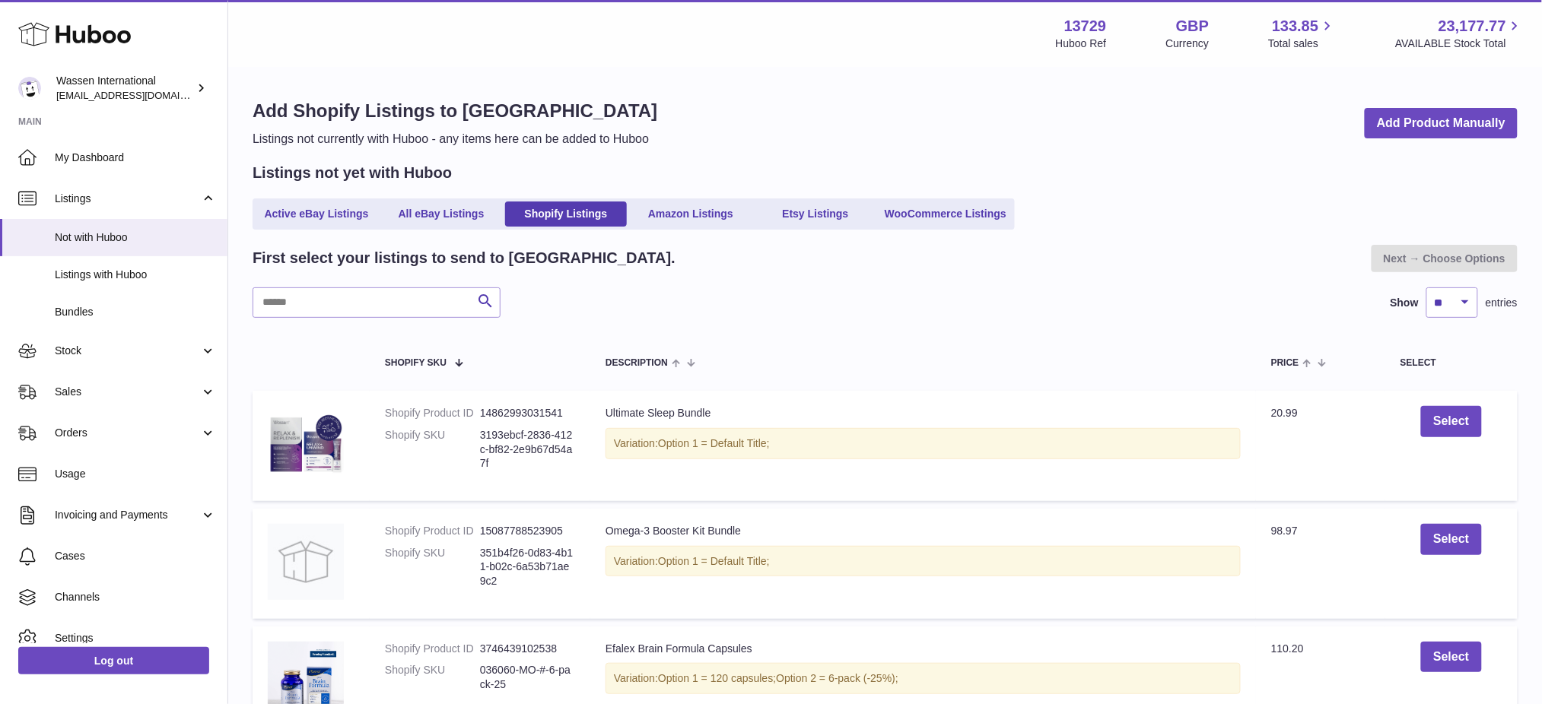
scroll to position [101, 0]
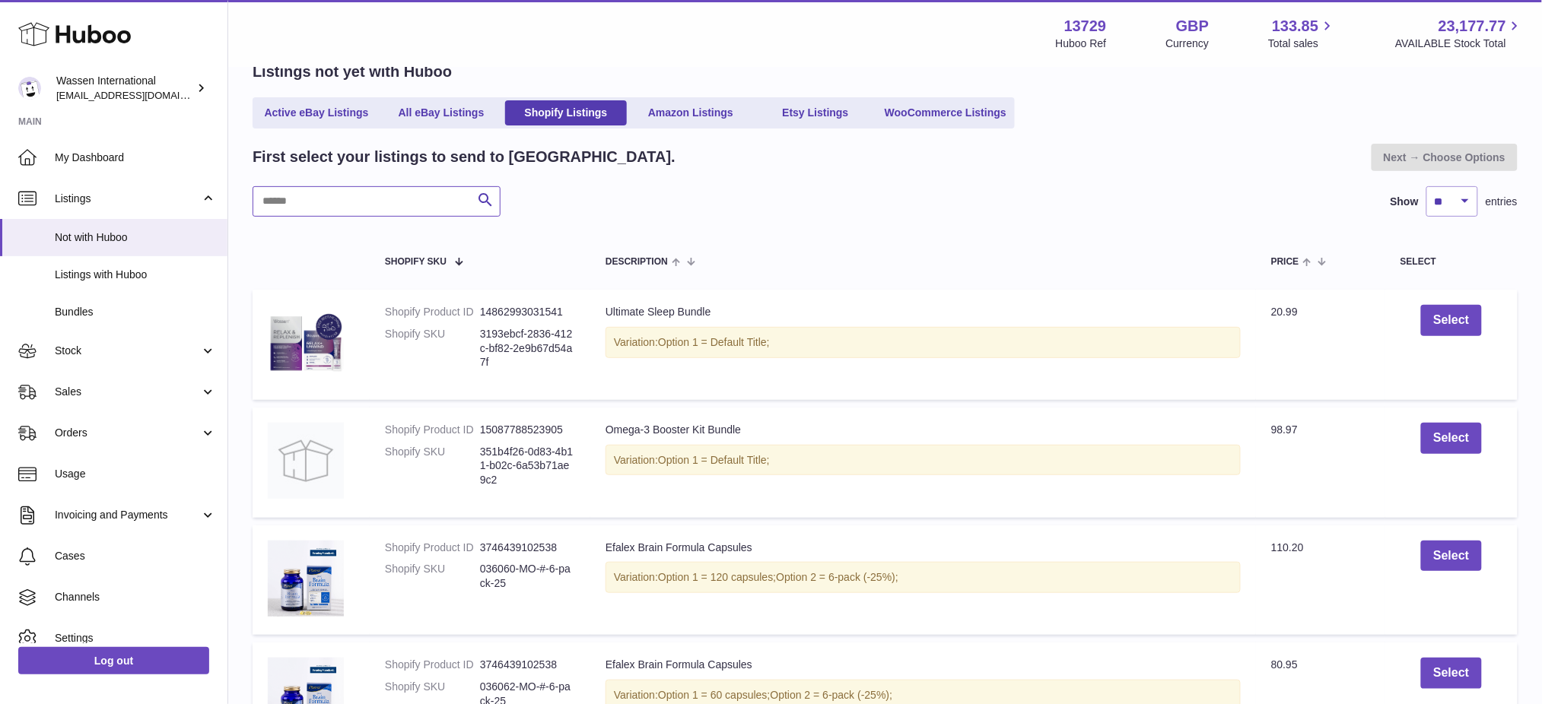
click at [289, 208] on input "text" at bounding box center [377, 201] width 248 height 30
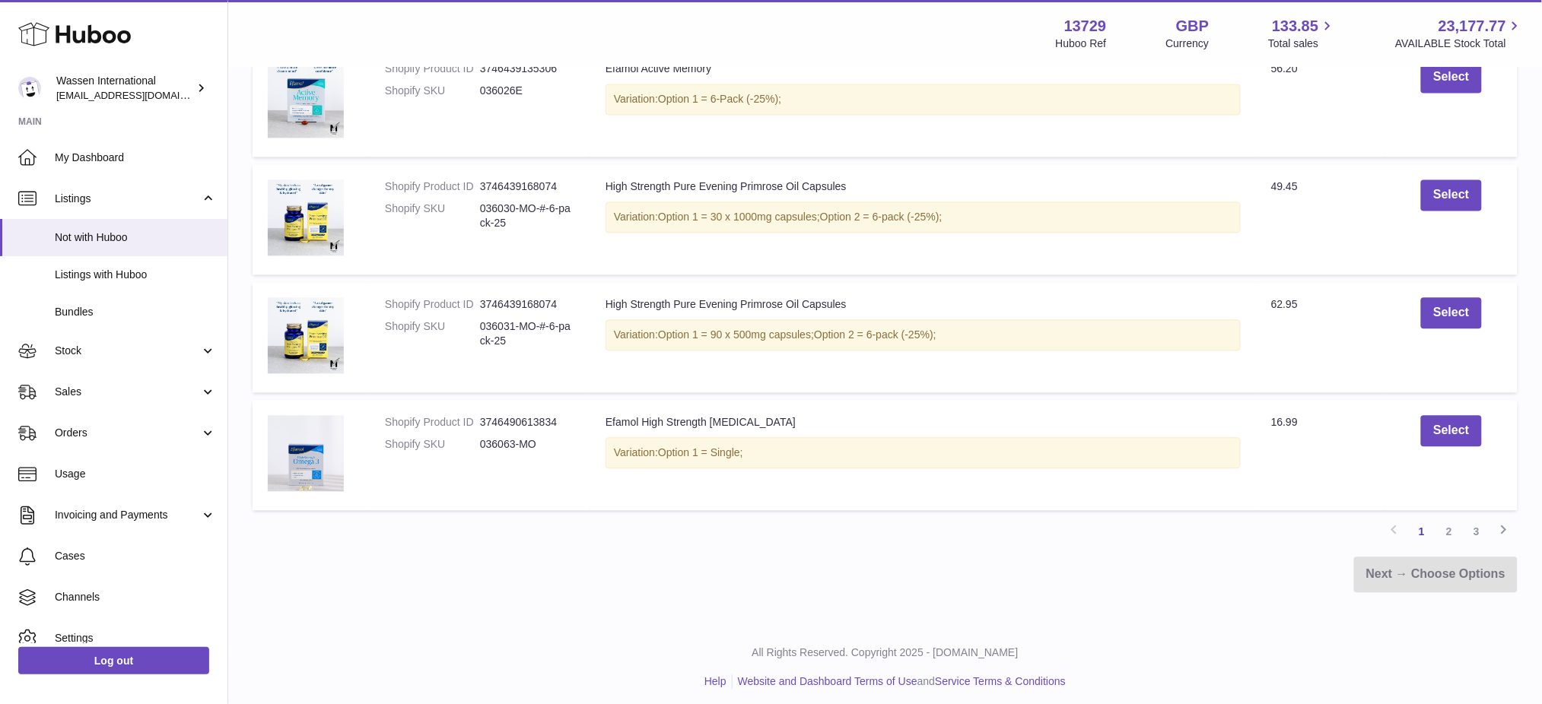
scroll to position [1069, 0]
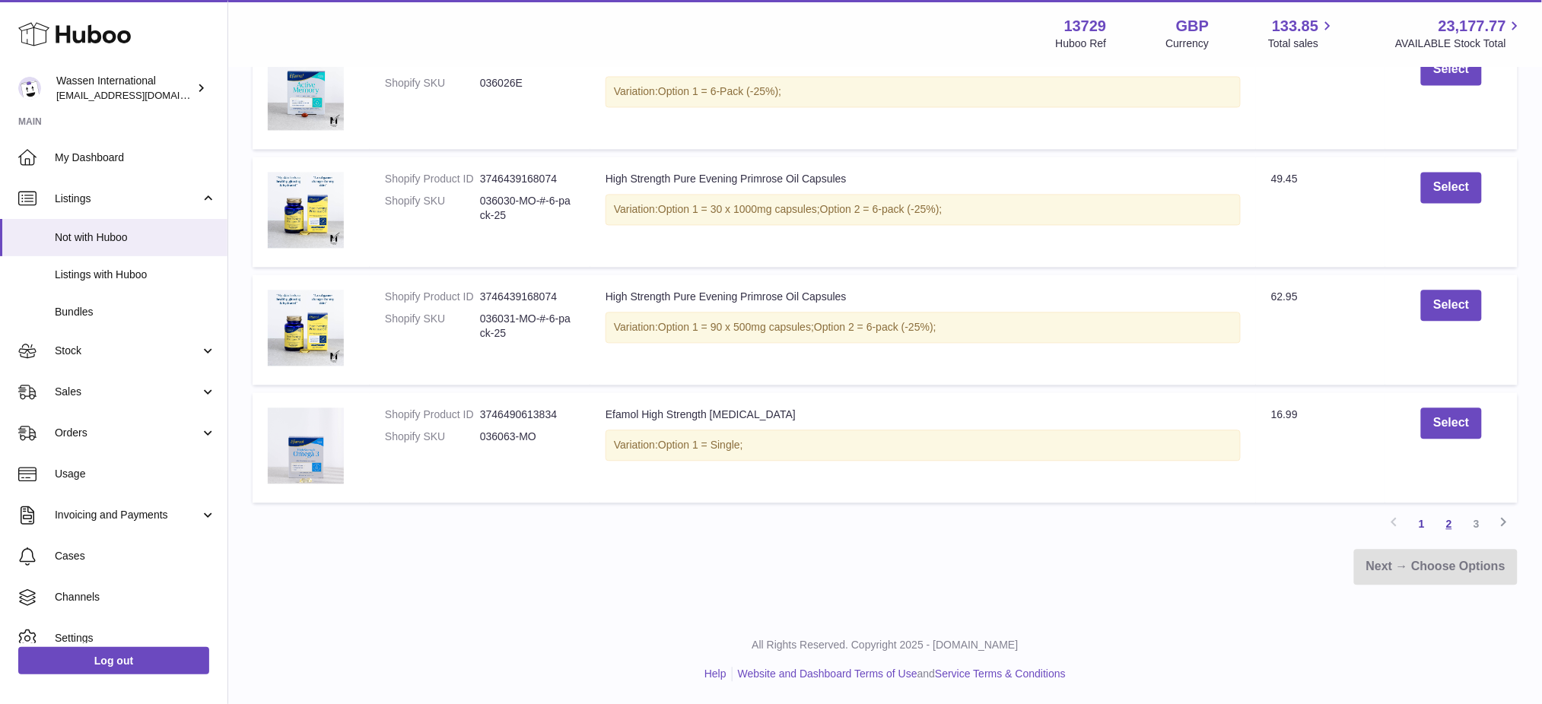
click at [1445, 520] on link "2" at bounding box center [1448, 523] width 27 height 27
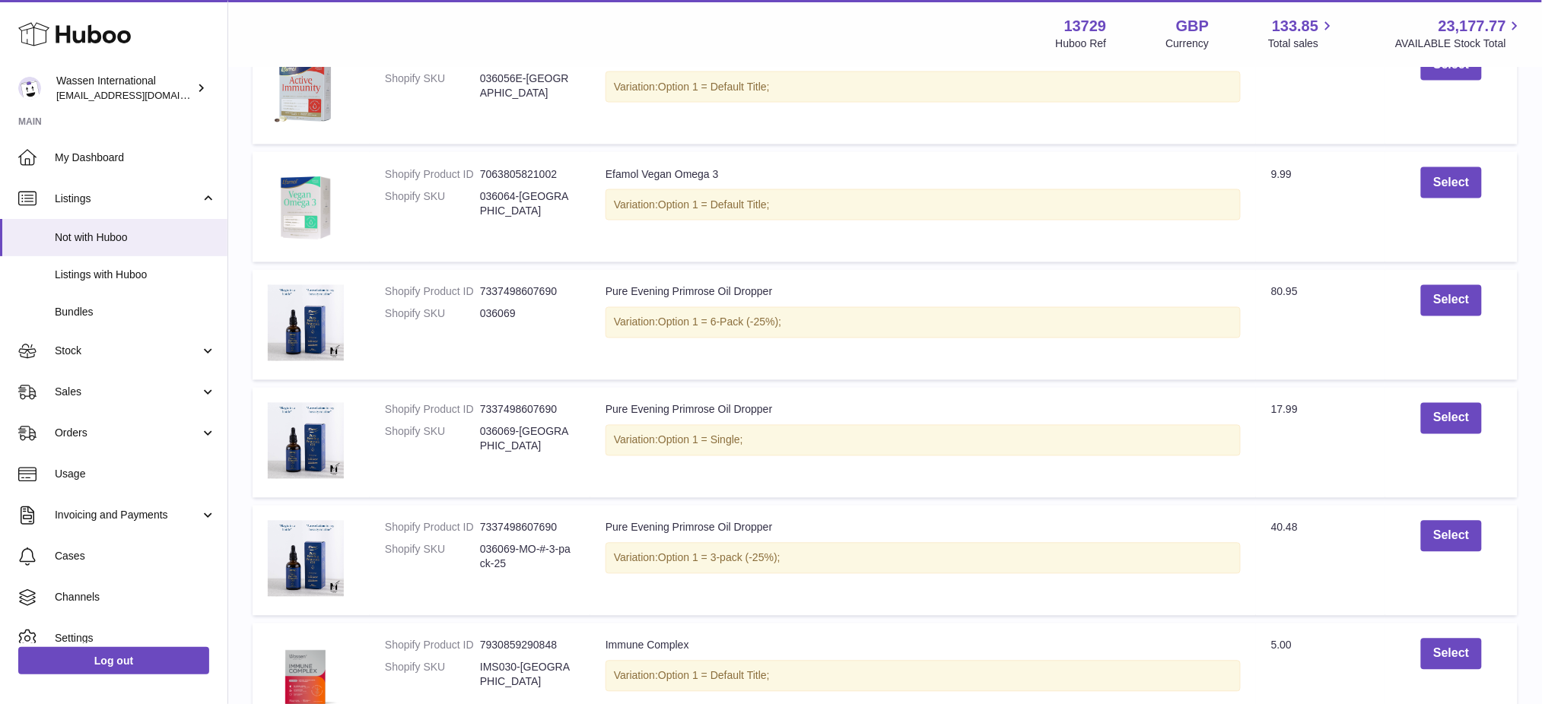
scroll to position [1055, 0]
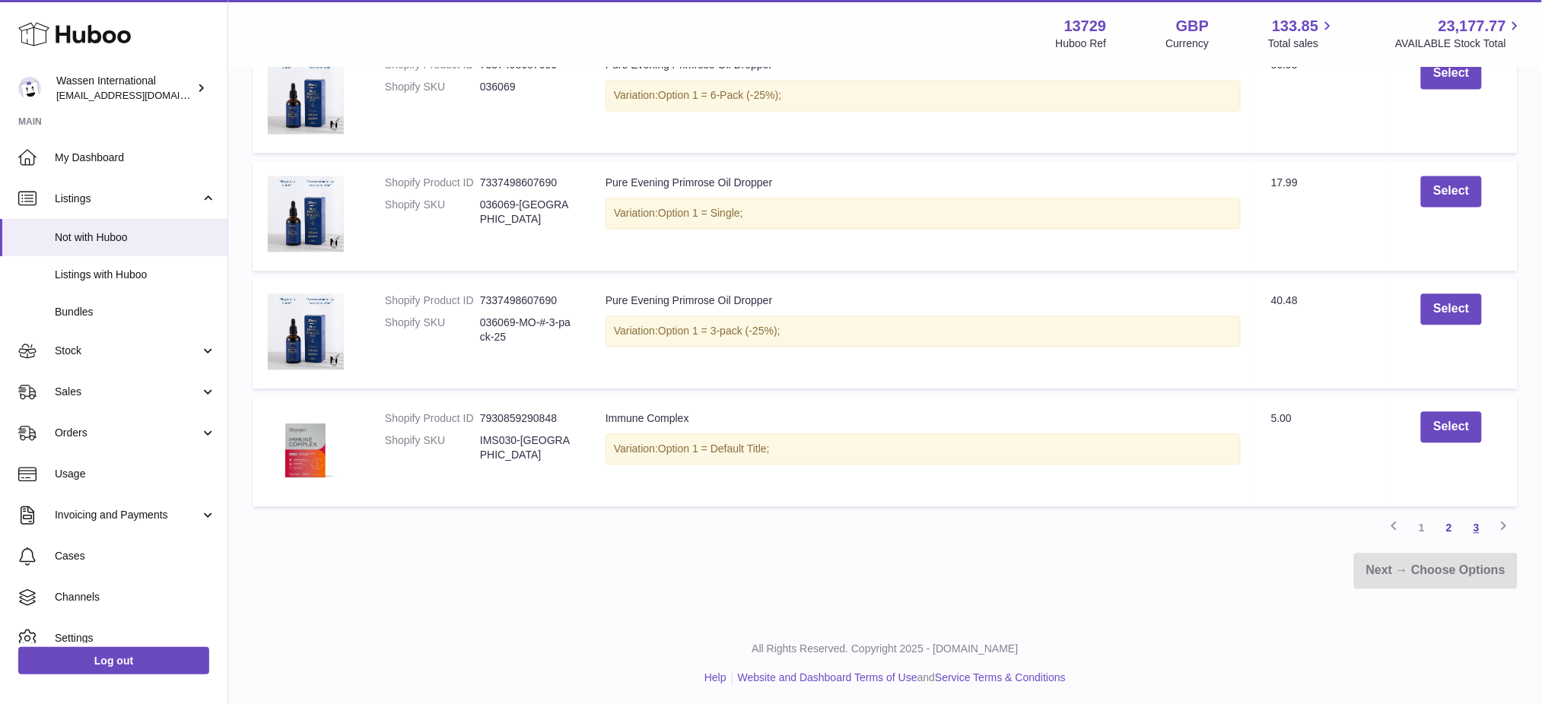
click at [1475, 528] on link "3" at bounding box center [1476, 527] width 27 height 27
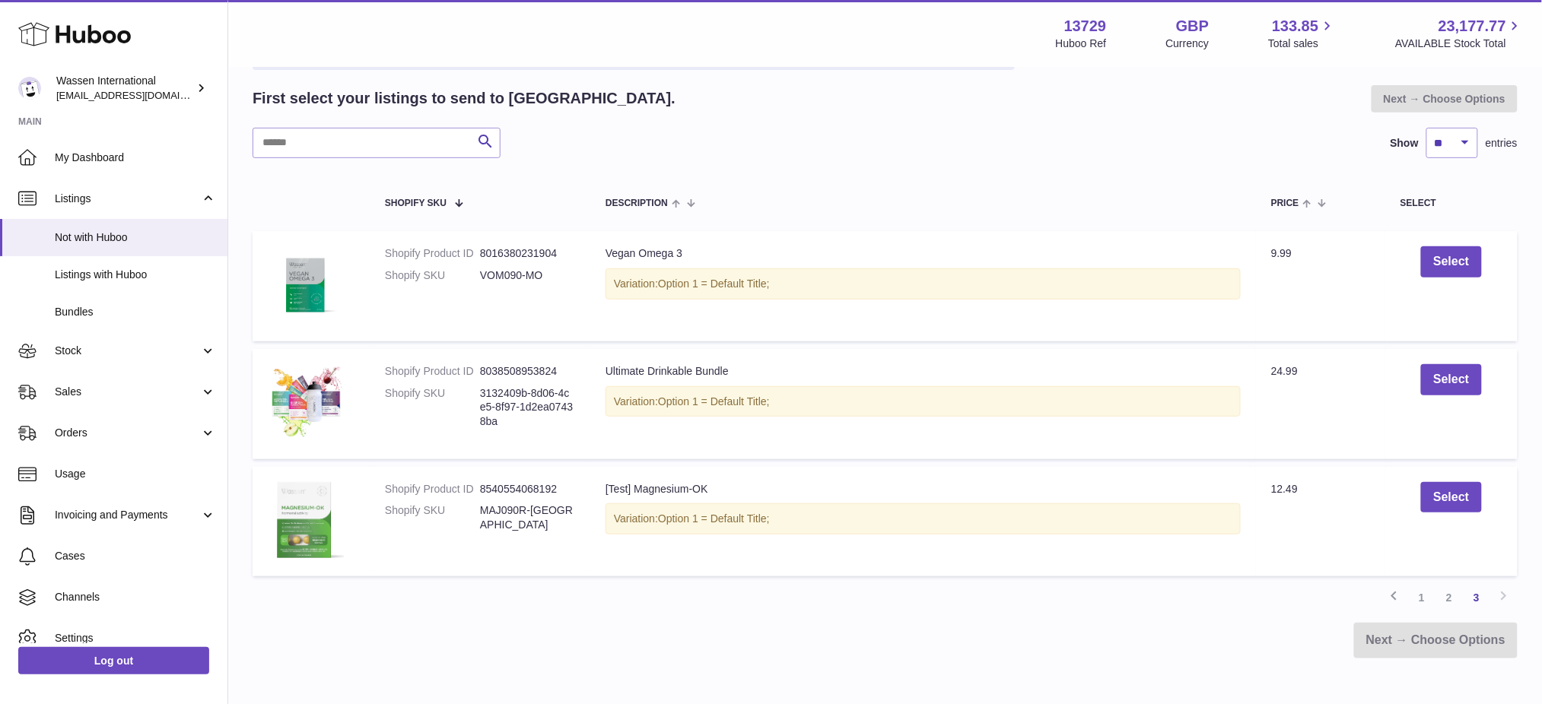
scroll to position [239, 0]
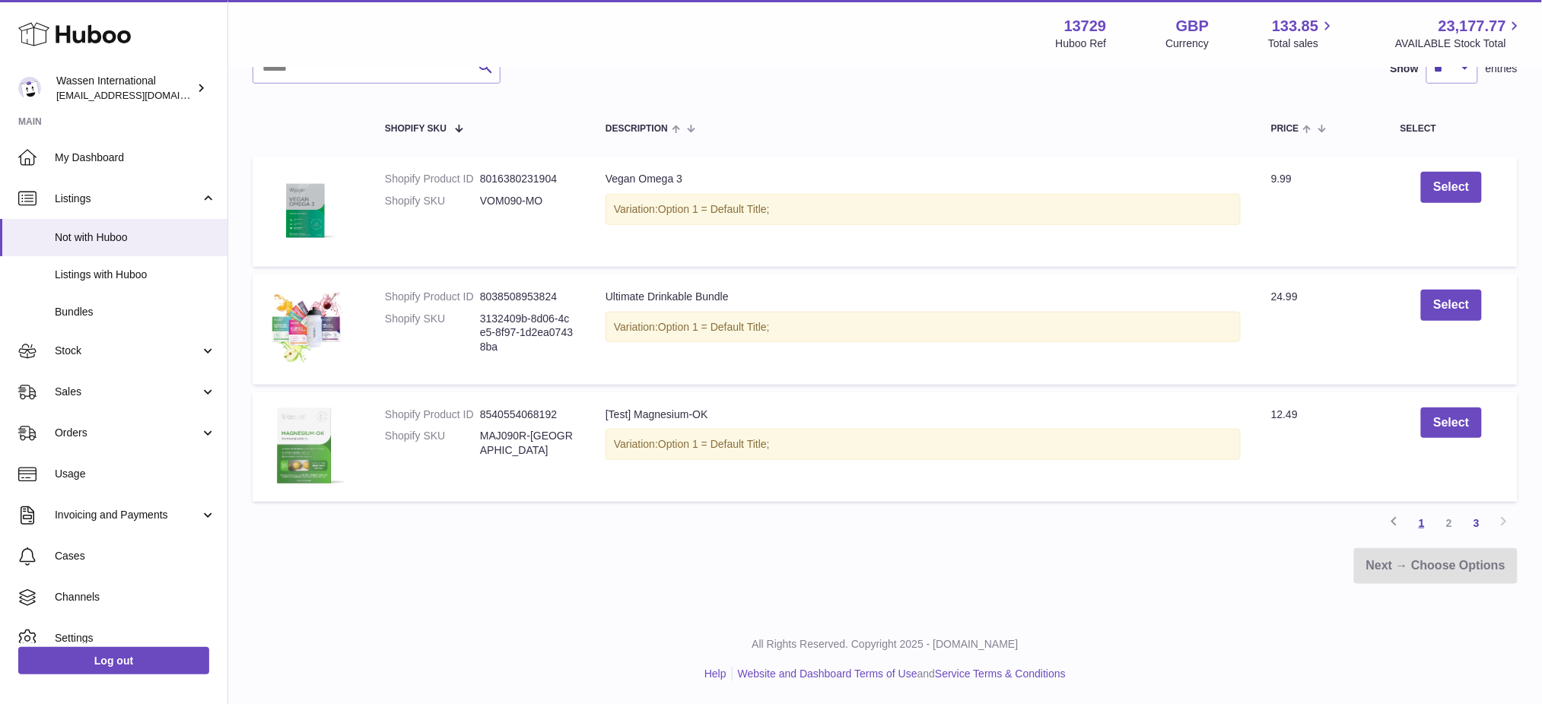
click at [1428, 529] on link "1" at bounding box center [1421, 523] width 27 height 27
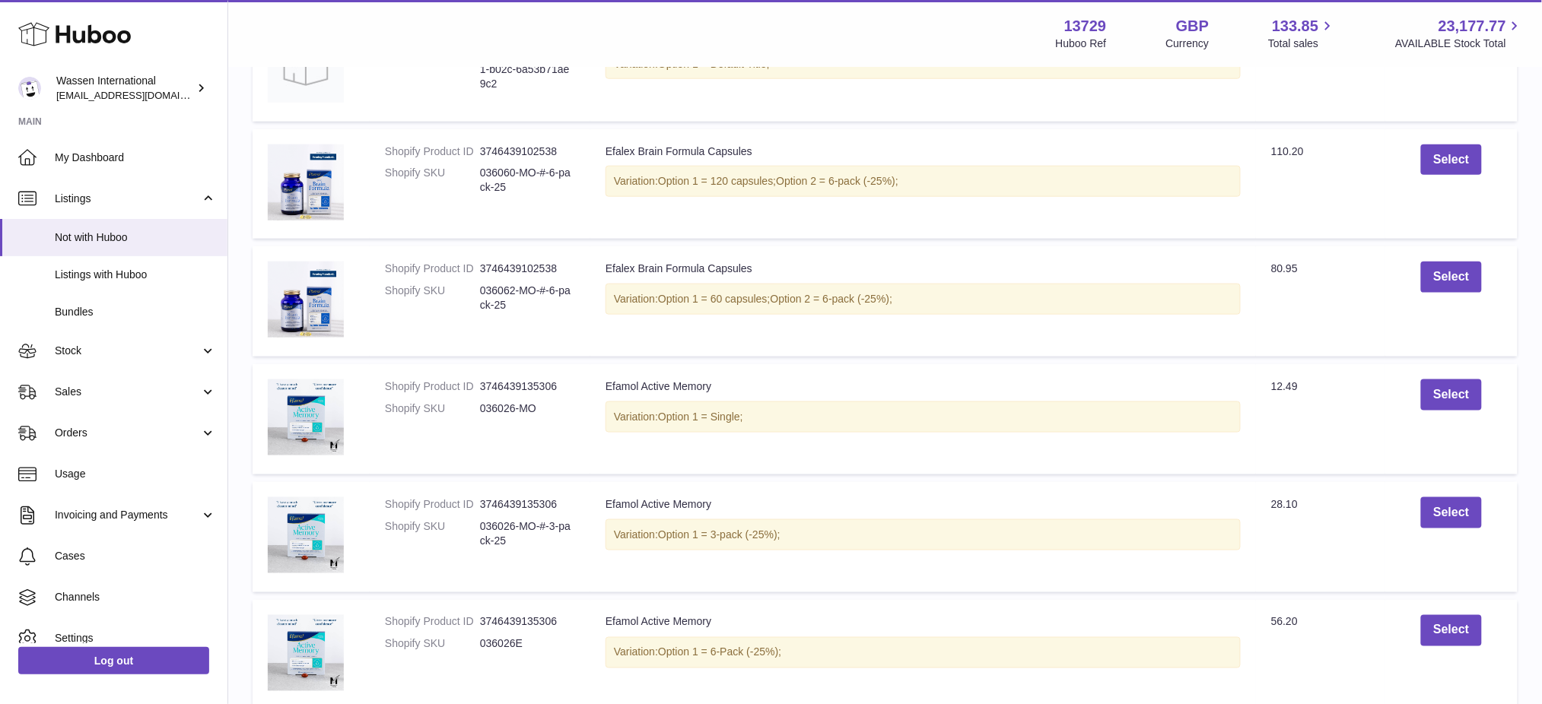
scroll to position [608, 0]
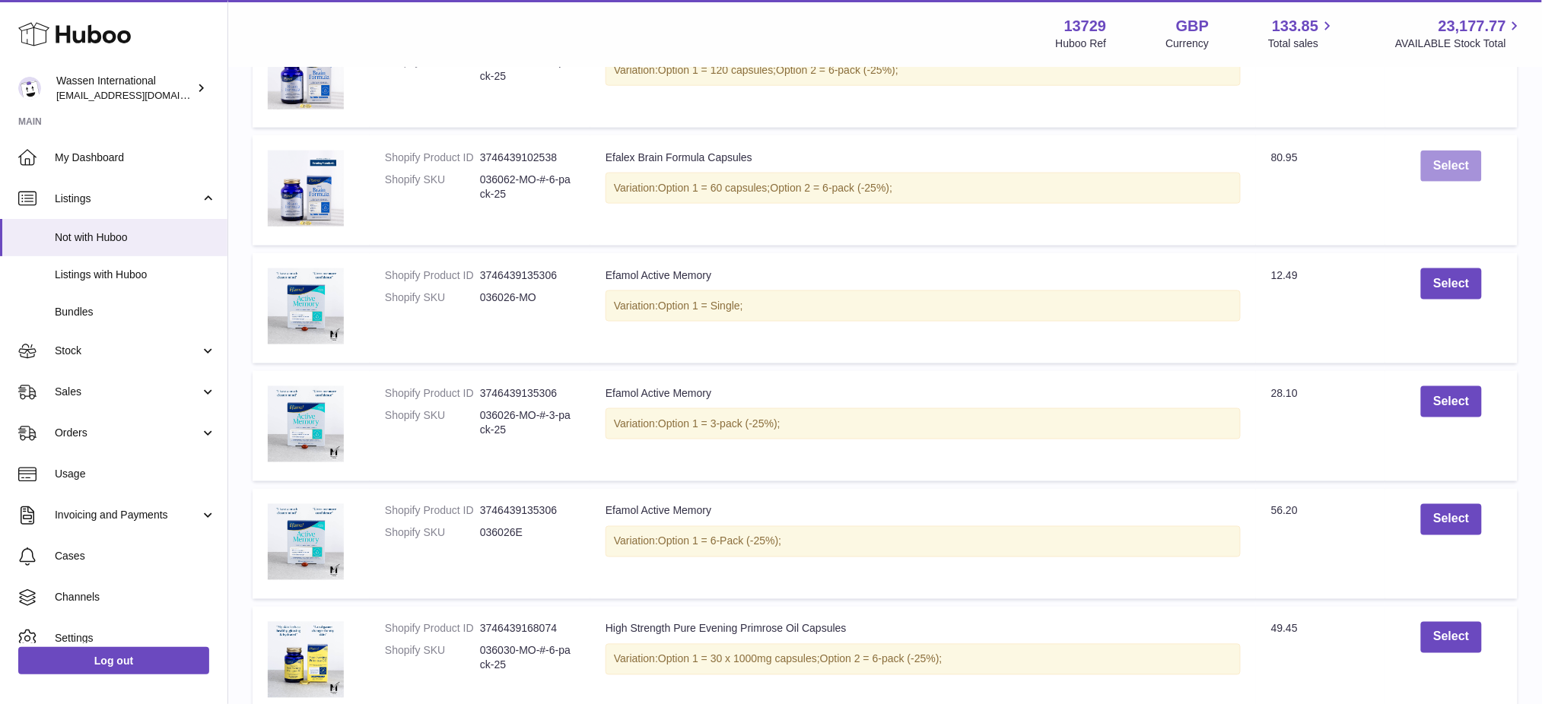
click at [1449, 182] on button "Select" at bounding box center [1451, 166] width 60 height 31
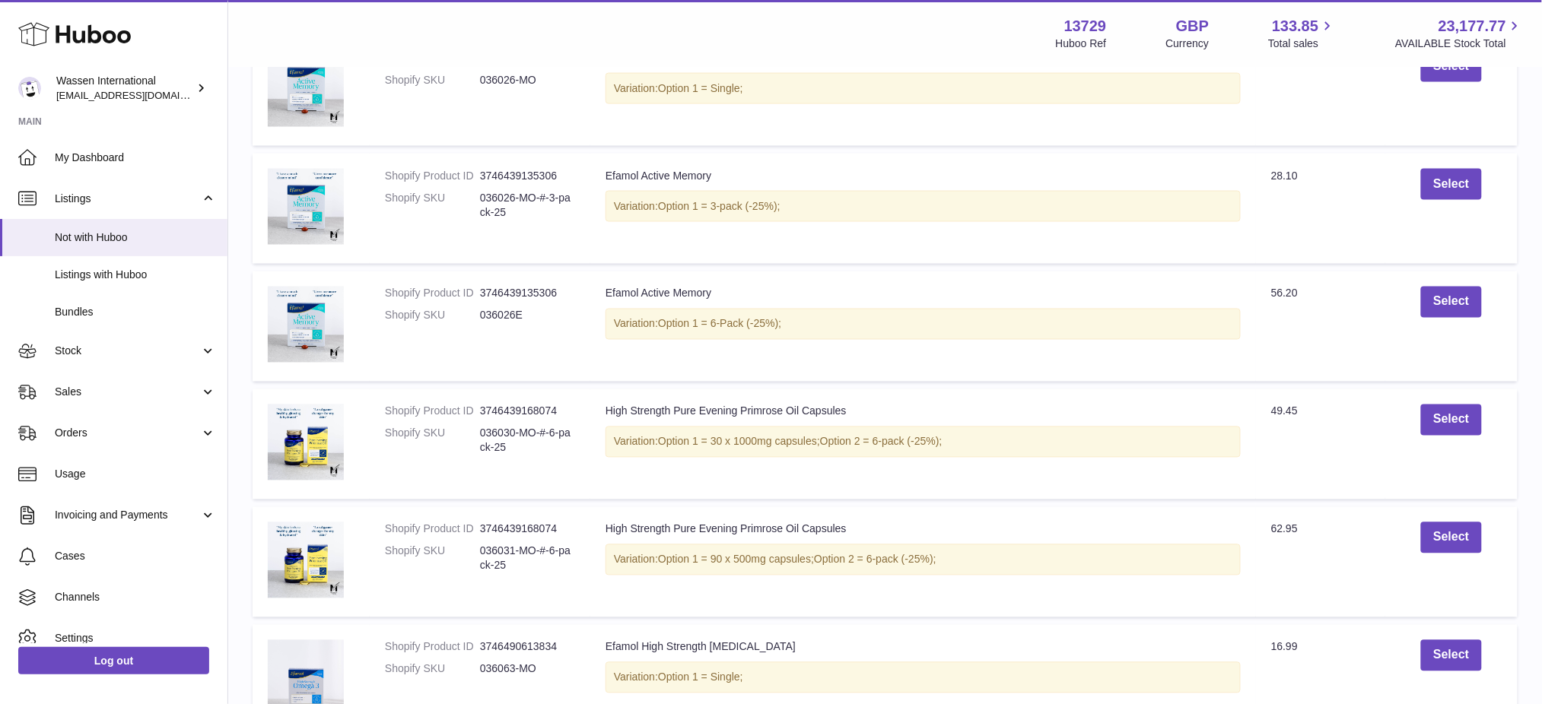
scroll to position [1069, 0]
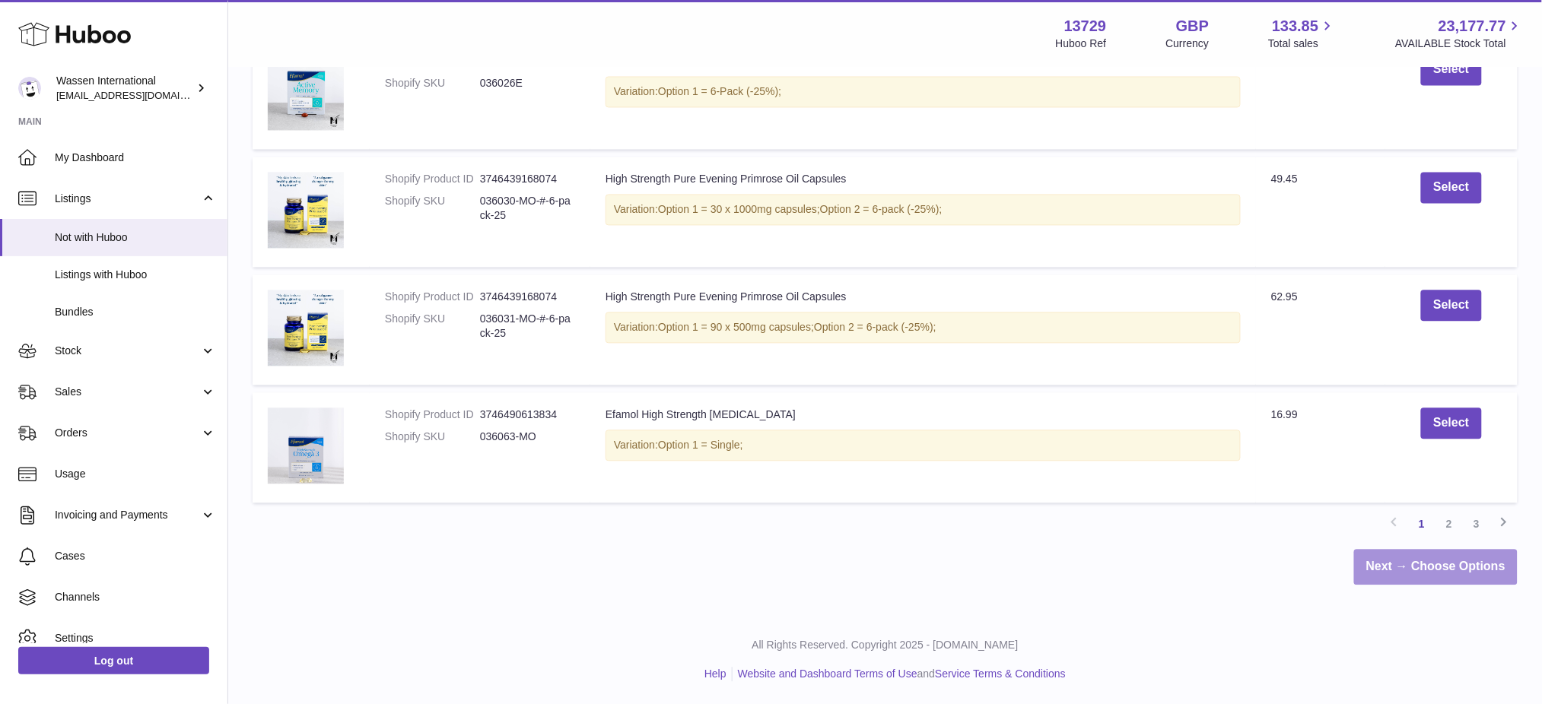
click at [1428, 572] on link "Next → Choose Options" at bounding box center [1436, 567] width 164 height 36
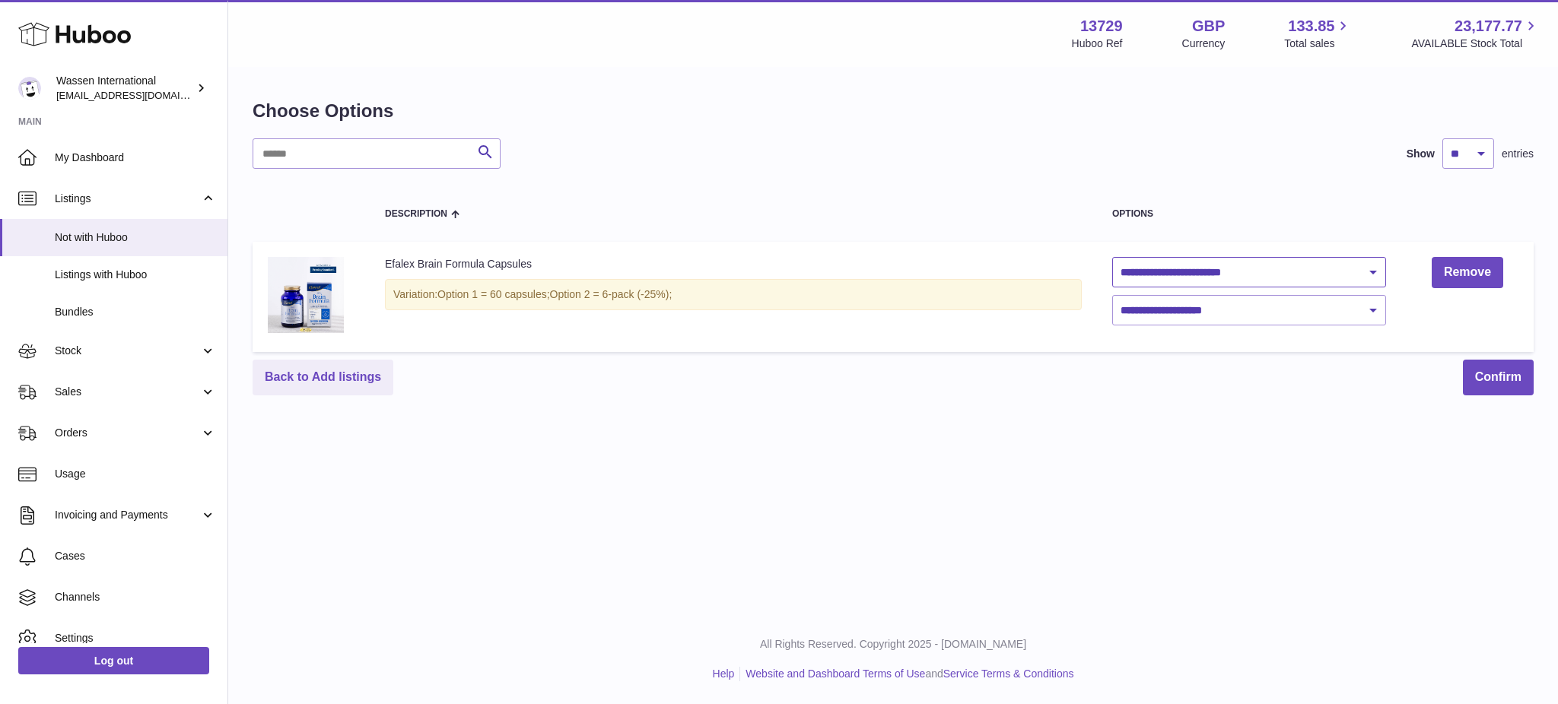
click at [1193, 272] on select "**********" at bounding box center [1249, 272] width 274 height 30
click at [1153, 278] on select "**********" at bounding box center [1249, 272] width 274 height 30
click at [1107, 200] on th "Options" at bounding box center [1249, 213] width 304 height 43
click at [1193, 326] on td "**********" at bounding box center [1249, 297] width 304 height 110
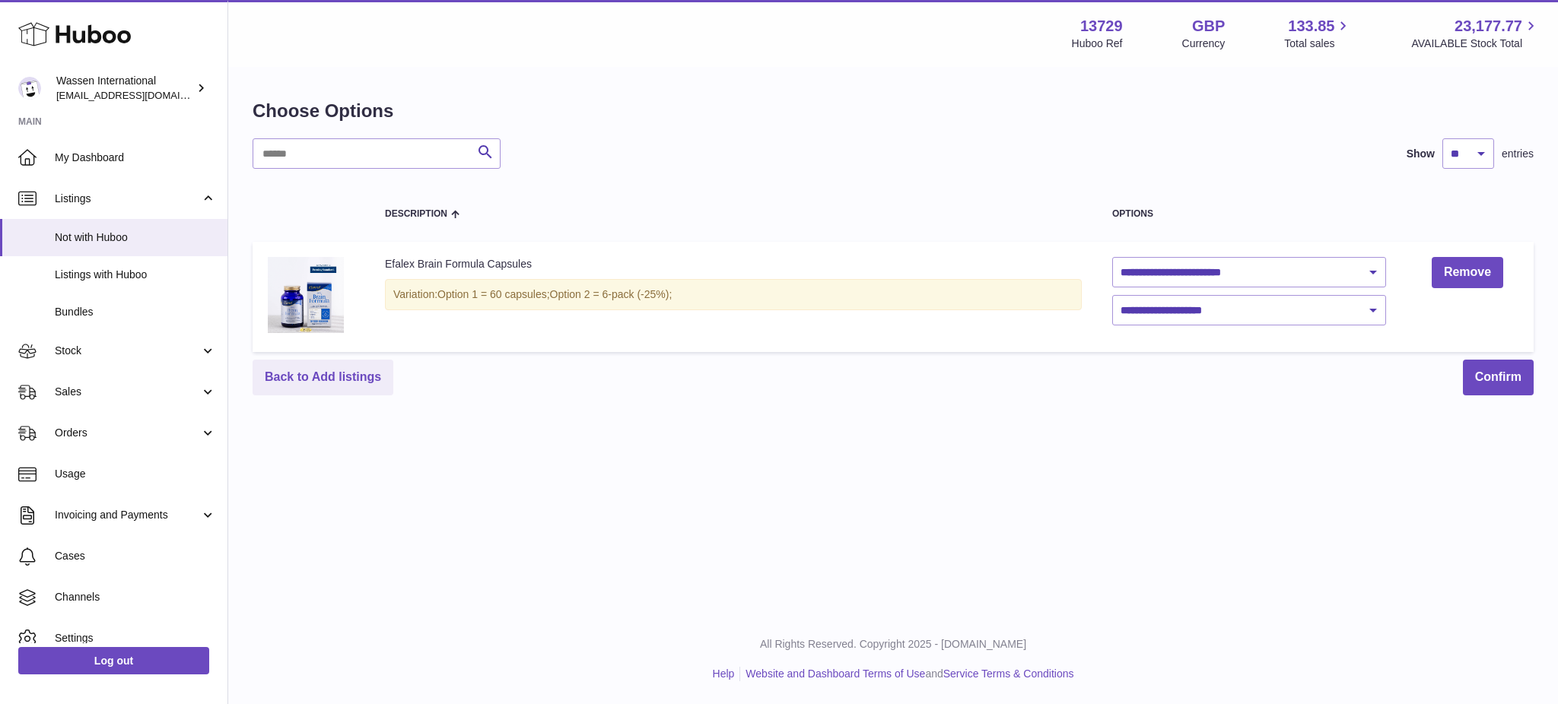
click at [1193, 329] on td "**********" at bounding box center [1249, 297] width 304 height 110
click at [1193, 326] on td "**********" at bounding box center [1249, 297] width 304 height 110
click at [1190, 314] on select "**********" at bounding box center [1249, 310] width 274 height 30
click at [956, 193] on th "Description" at bounding box center [733, 213] width 727 height 43
click at [356, 374] on link "Back to Add listings" at bounding box center [323, 378] width 141 height 36
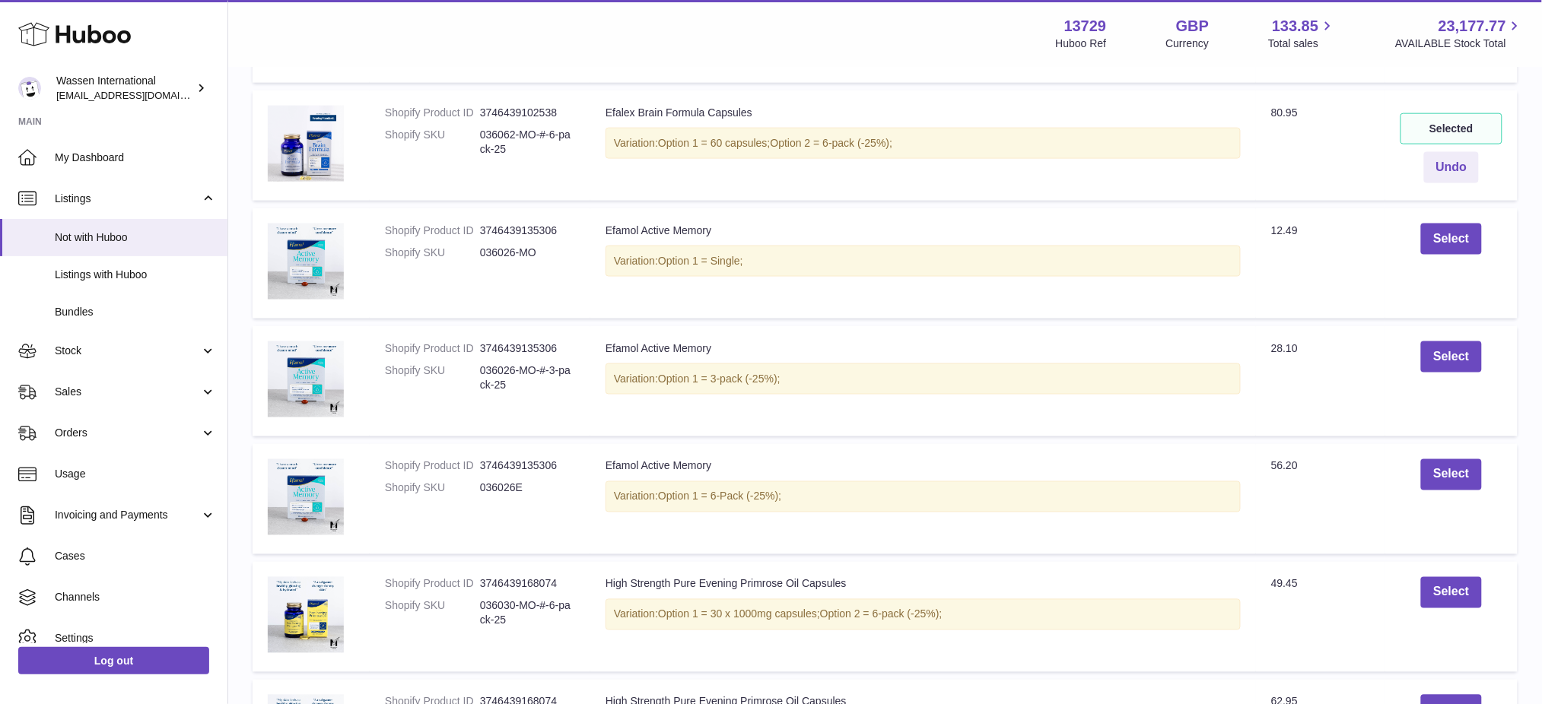
scroll to position [360, 0]
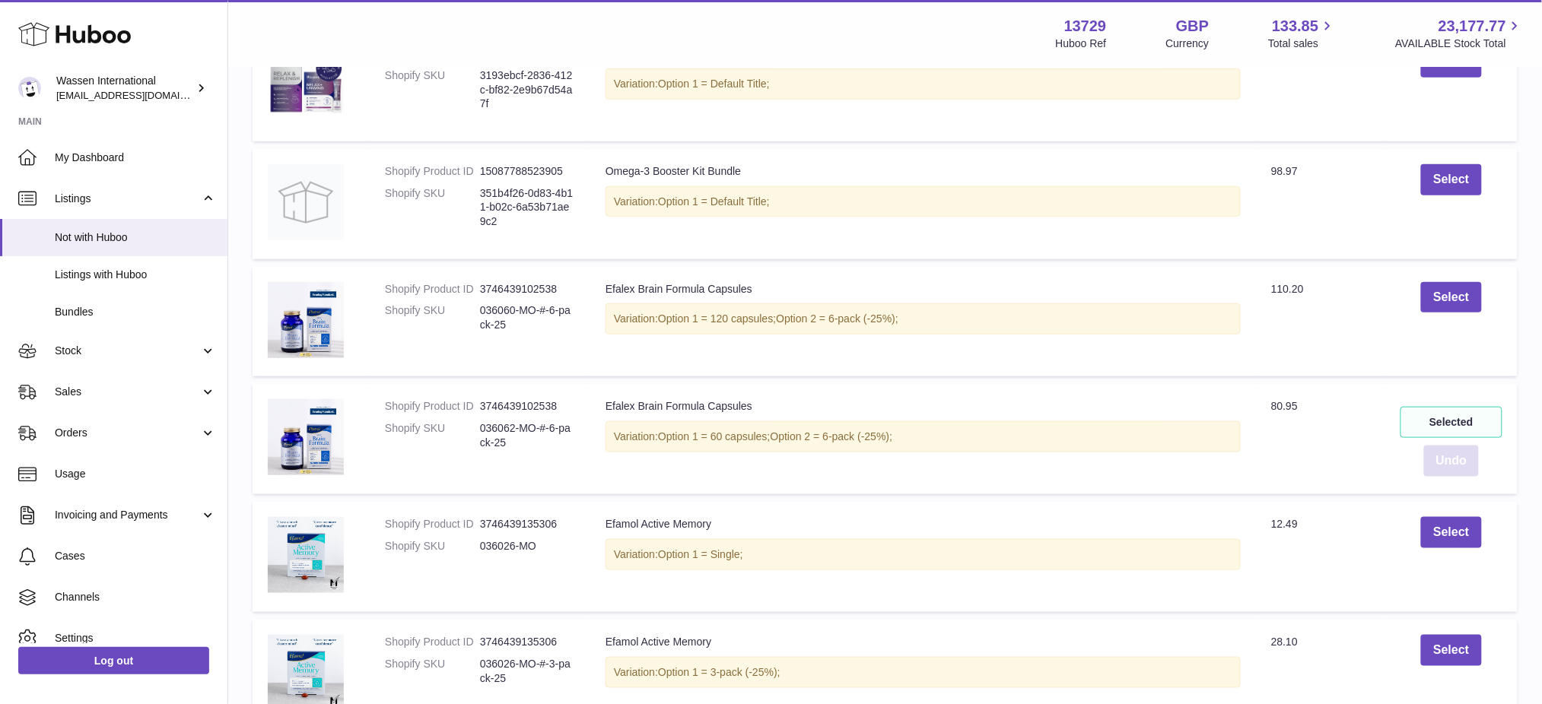
click at [1453, 474] on button "Undo" at bounding box center [1452, 461] width 56 height 31
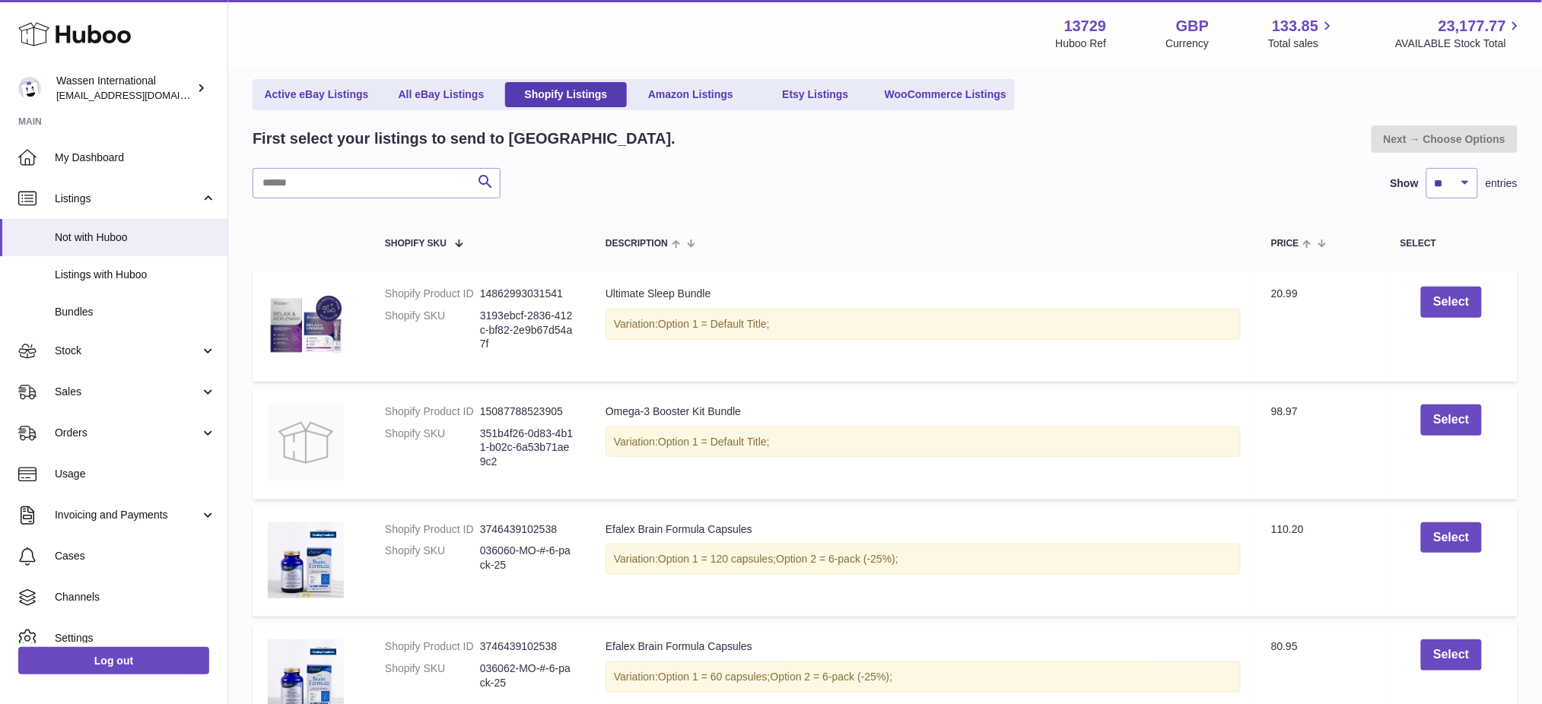
scroll to position [0, 0]
